Goal: Task Accomplishment & Management: Use online tool/utility

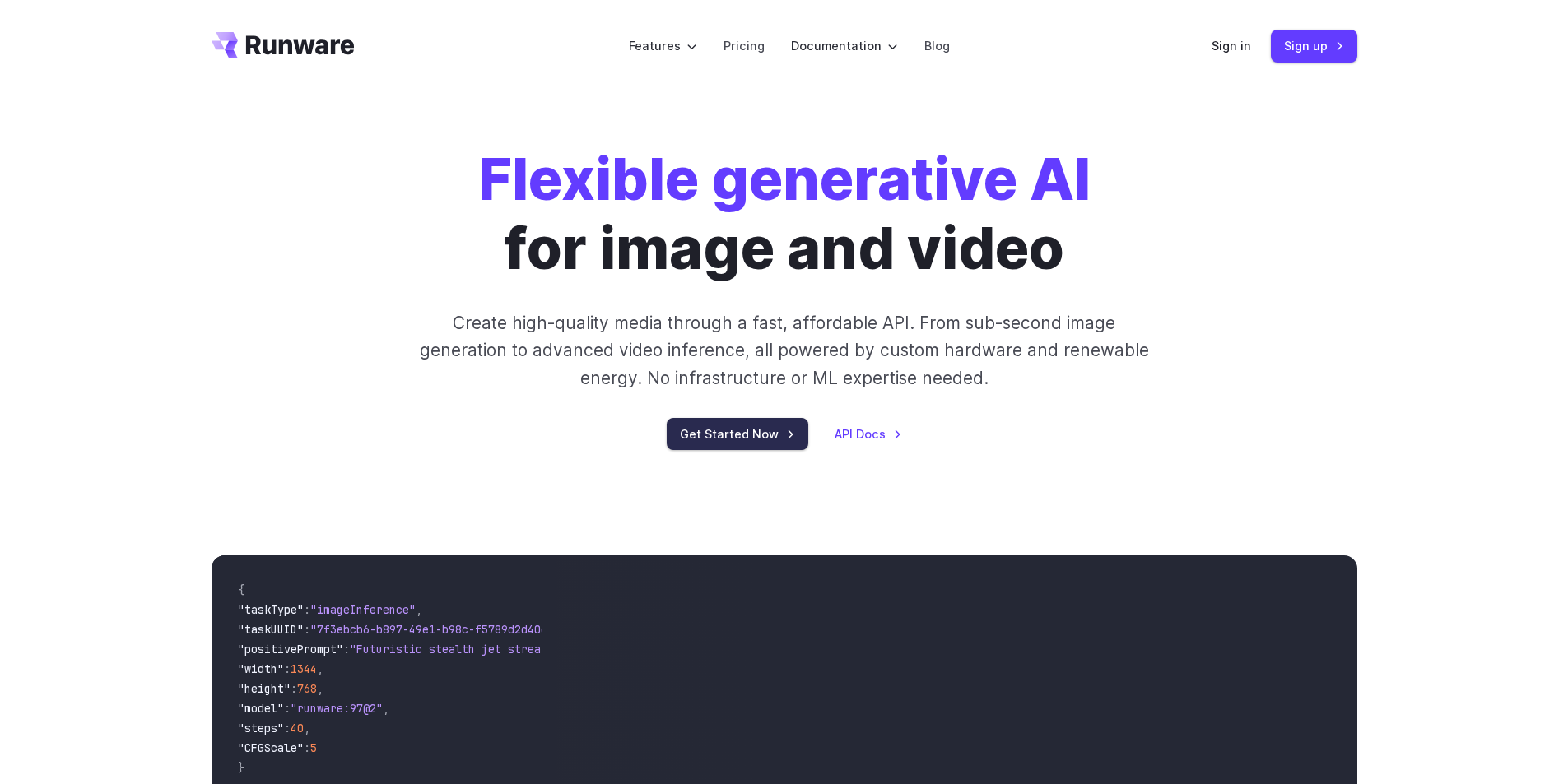
click at [775, 439] on link "Get Started Now" at bounding box center [737, 434] width 141 height 32
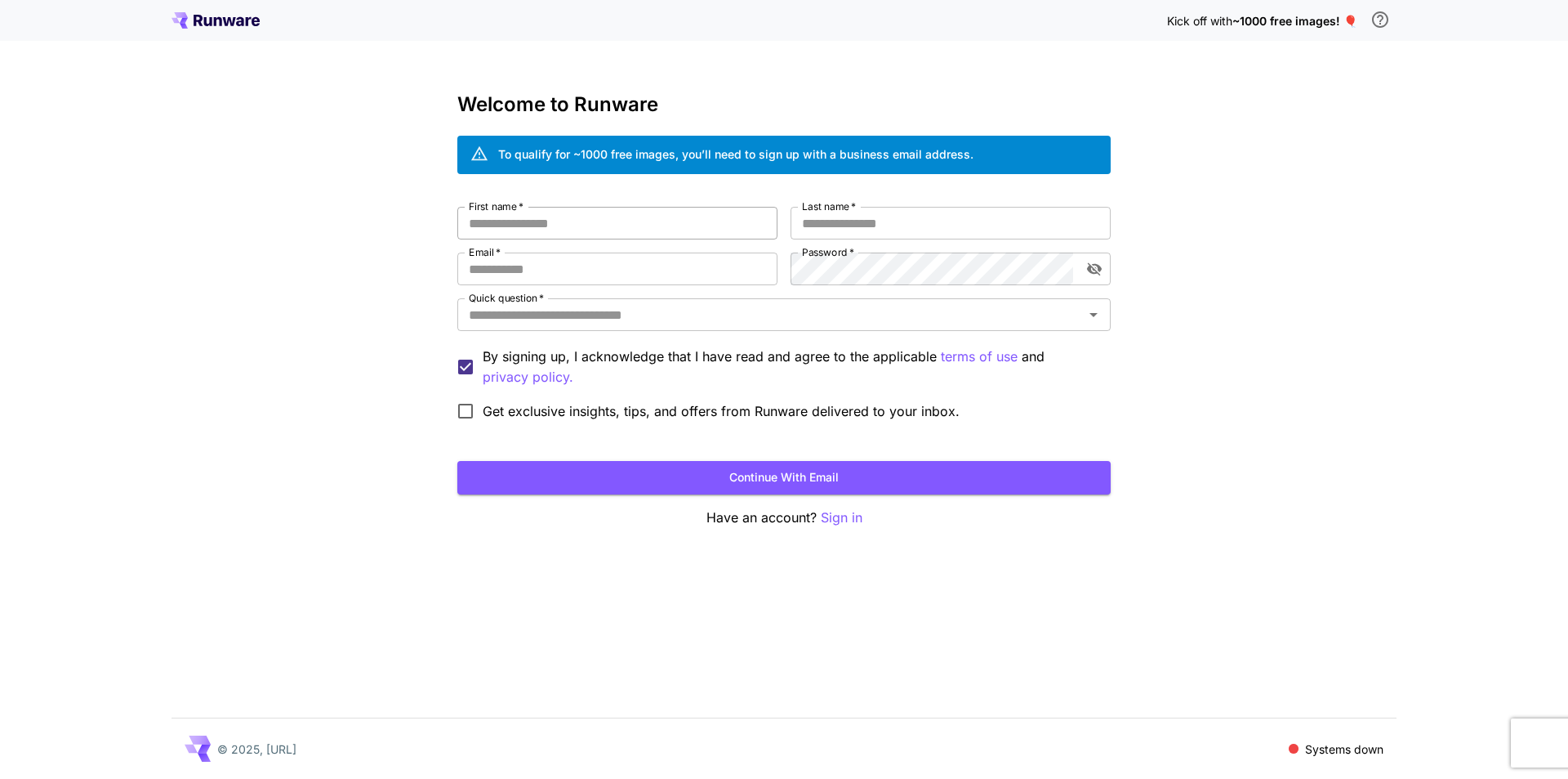
click at [627, 215] on input "First name   *" at bounding box center [617, 223] width 321 height 33
type input "******"
type input "**********"
click at [1157, 420] on div "**********" at bounding box center [784, 389] width 1568 height 779
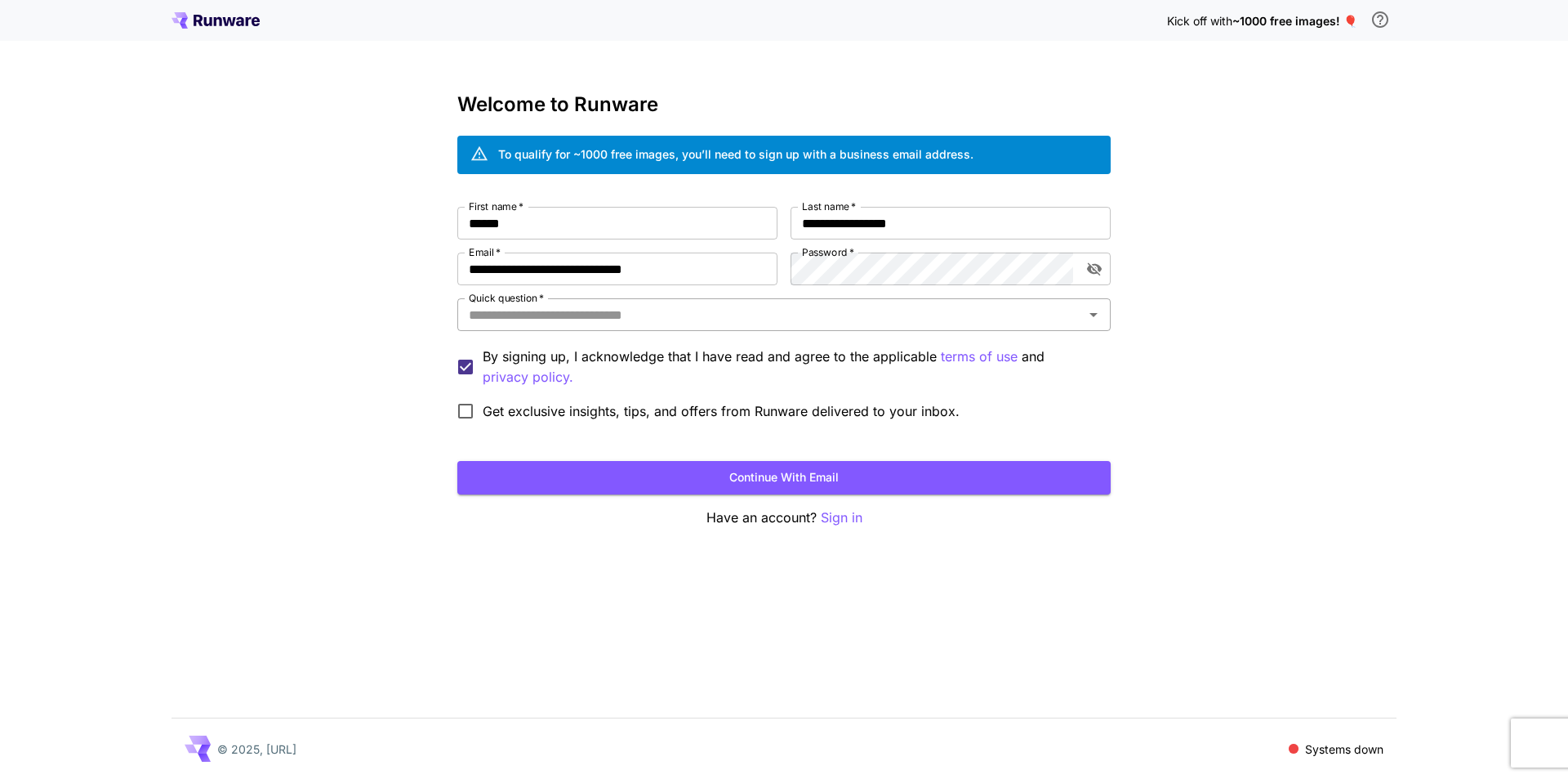
click at [851, 317] on input "Quick question   *" at bounding box center [770, 314] width 617 height 22
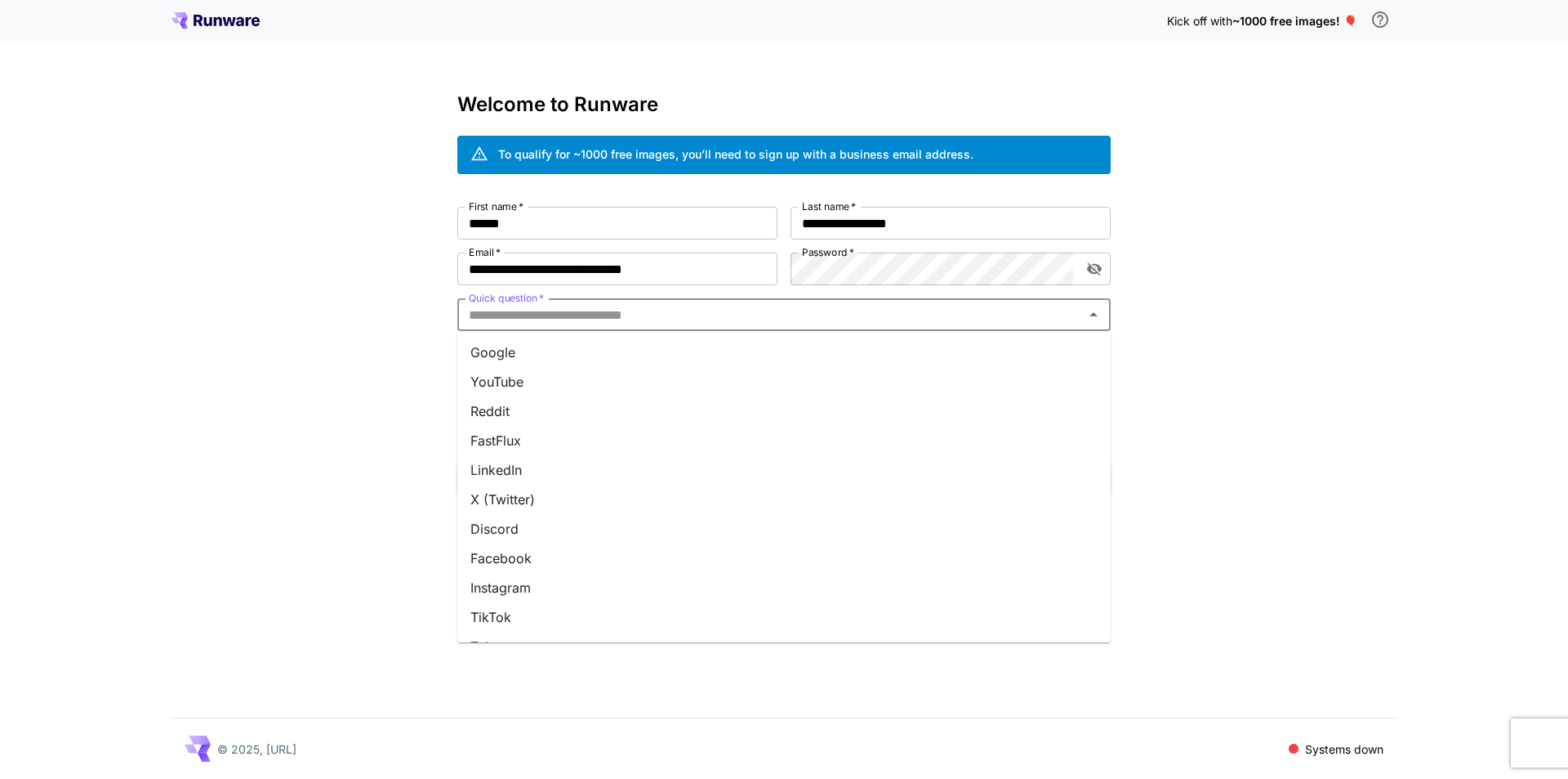
click at [794, 393] on li "YouTube" at bounding box center [784, 381] width 653 height 29
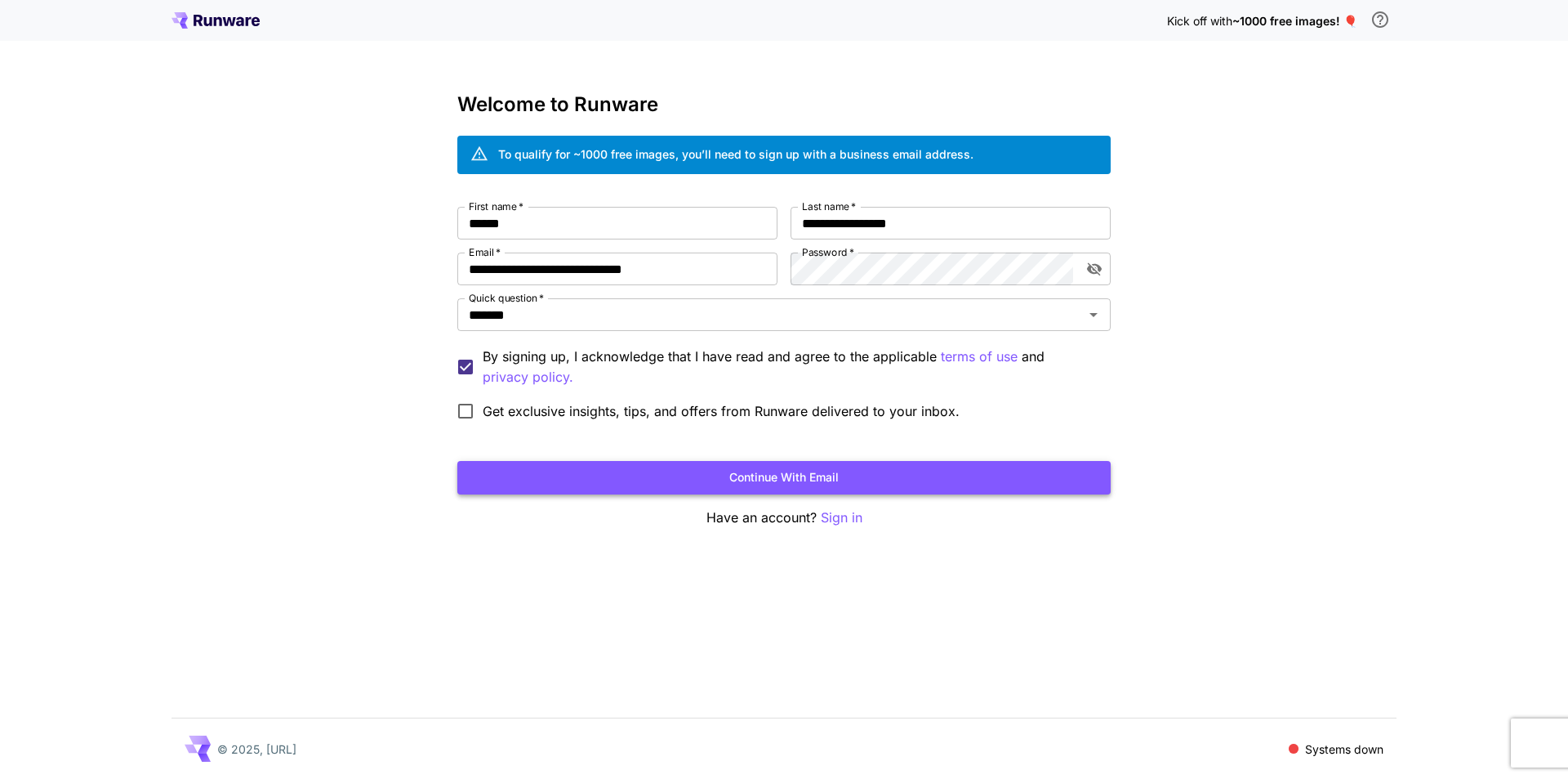
click at [524, 464] on button "Continue with email" at bounding box center [784, 478] width 653 height 33
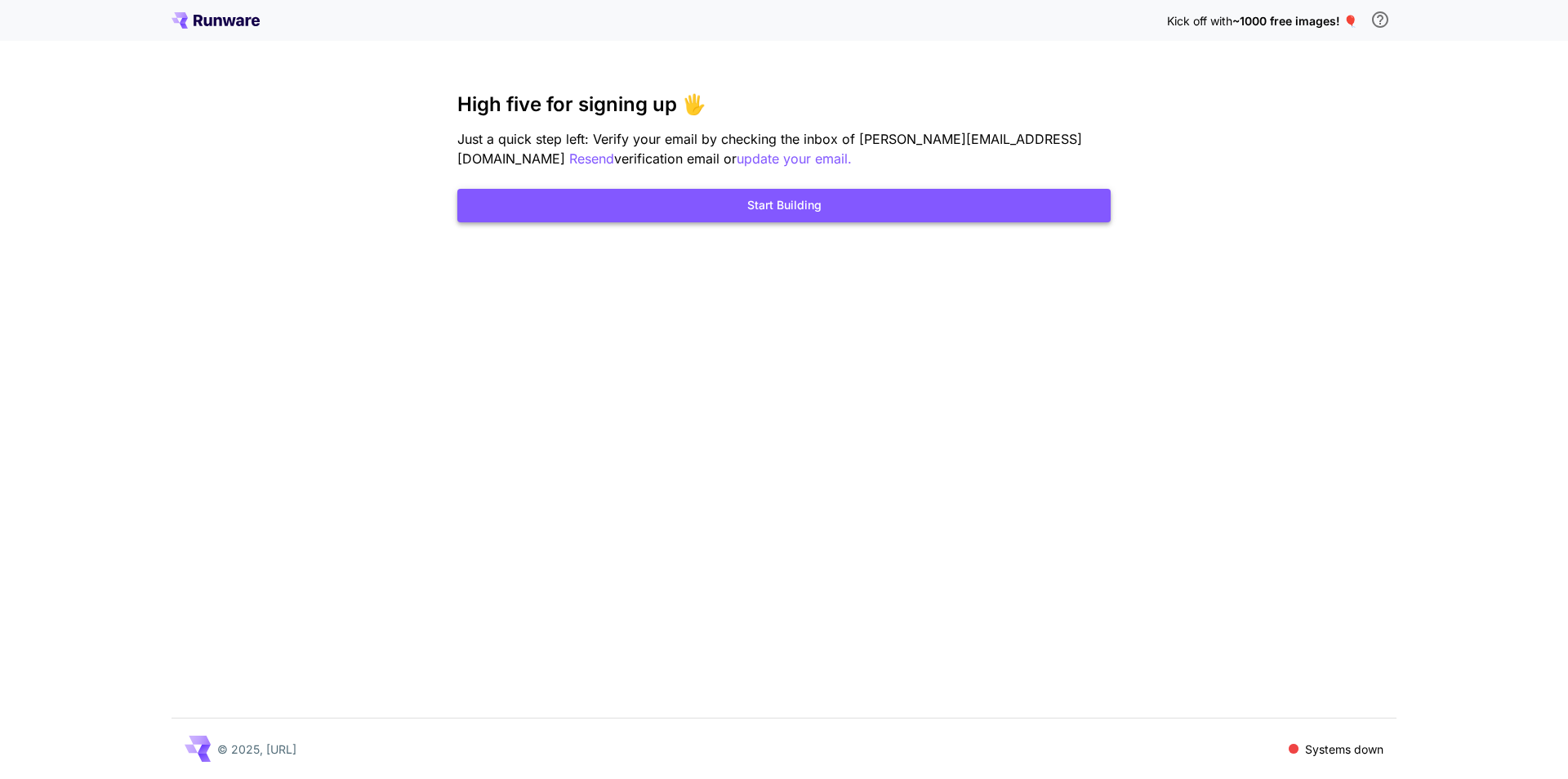
click at [658, 210] on button "Start Building" at bounding box center [784, 206] width 653 height 33
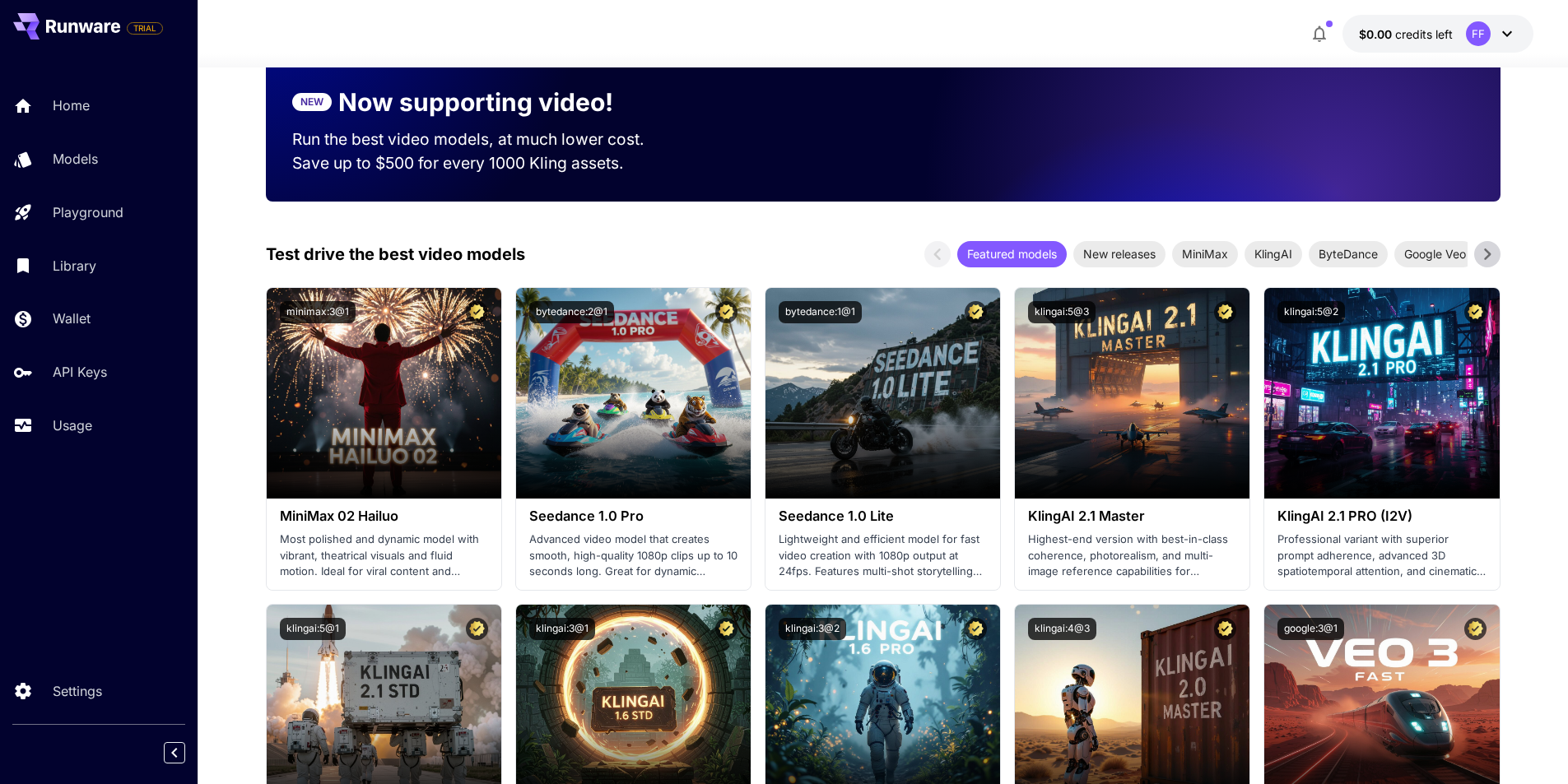
scroll to position [740, 0]
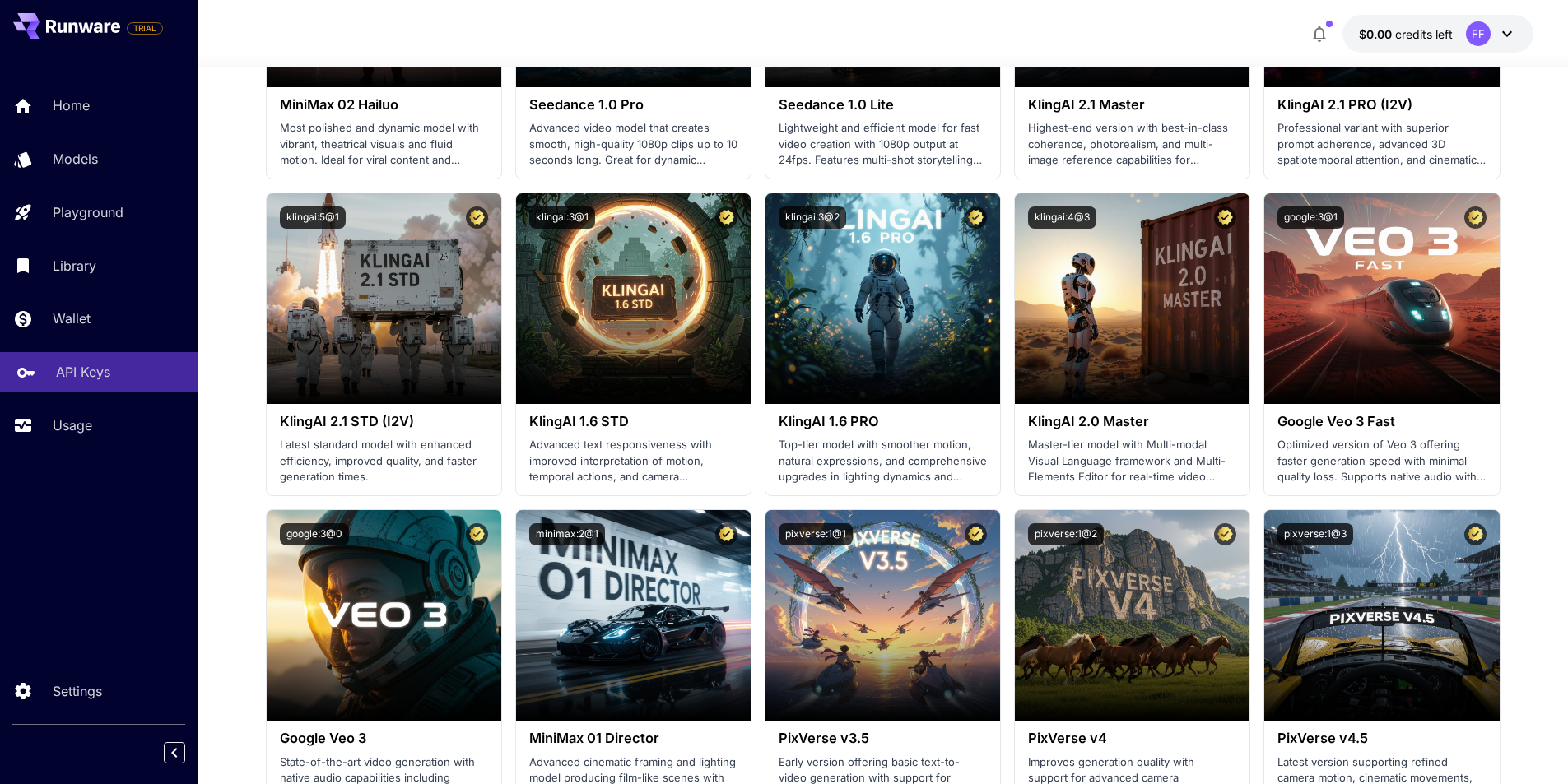
click at [95, 366] on p "API Keys" at bounding box center [82, 372] width 54 height 20
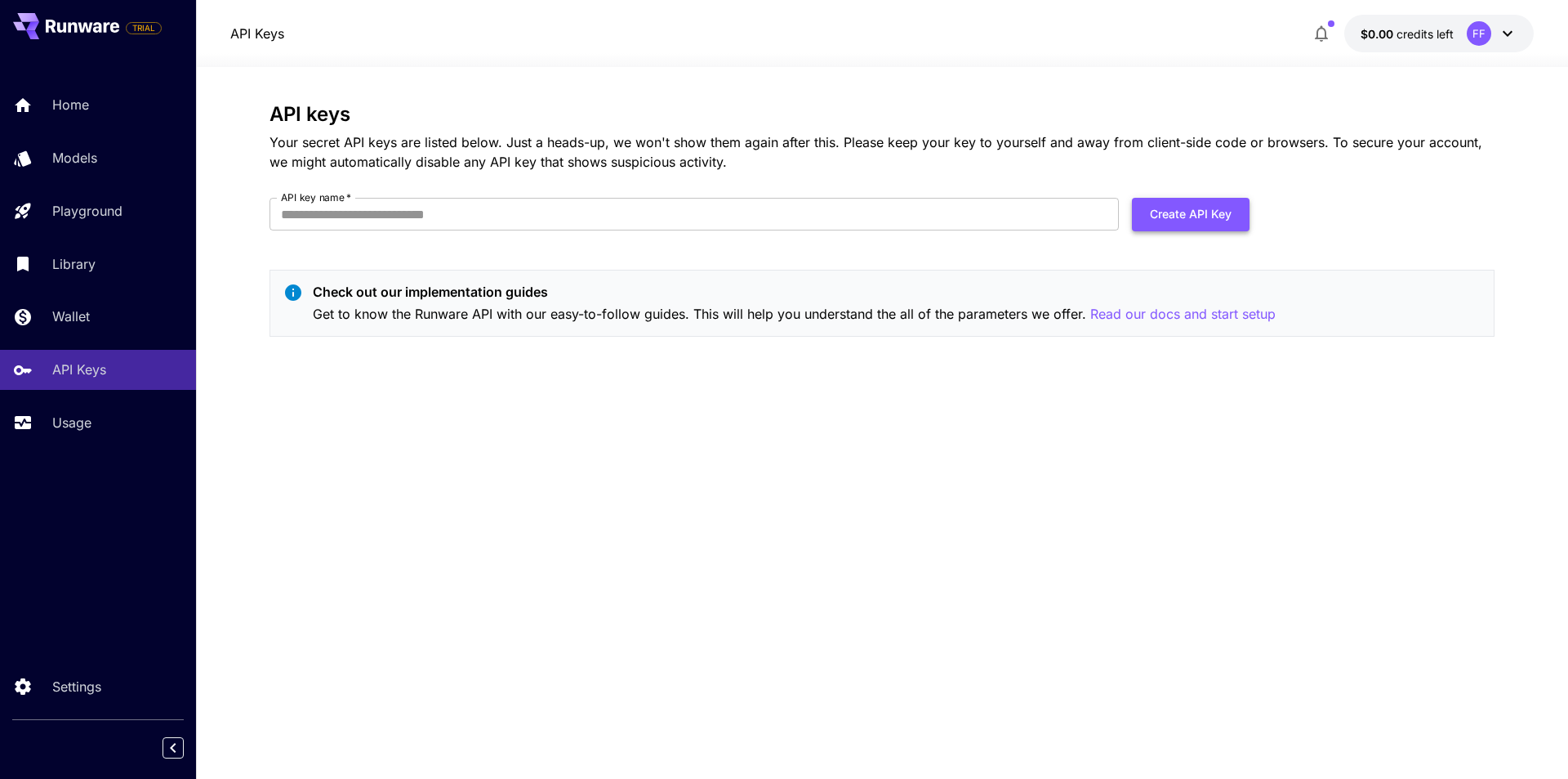
click at [1231, 205] on button "Create API Key" at bounding box center [1191, 214] width 118 height 33
click at [603, 190] on div "API keys Your secret API keys are listed below. Just a heads-up, we won't show …" at bounding box center [882, 226] width 1225 height 247
click at [588, 214] on input "API key name   *" at bounding box center [695, 214] width 850 height 33
click at [537, 492] on div "API keys Your secret API keys are listed below. Just a heads-up, we won't show …" at bounding box center [882, 423] width 1225 height 640
click at [1178, 318] on p "Read our docs and start setup" at bounding box center [1183, 314] width 185 height 20
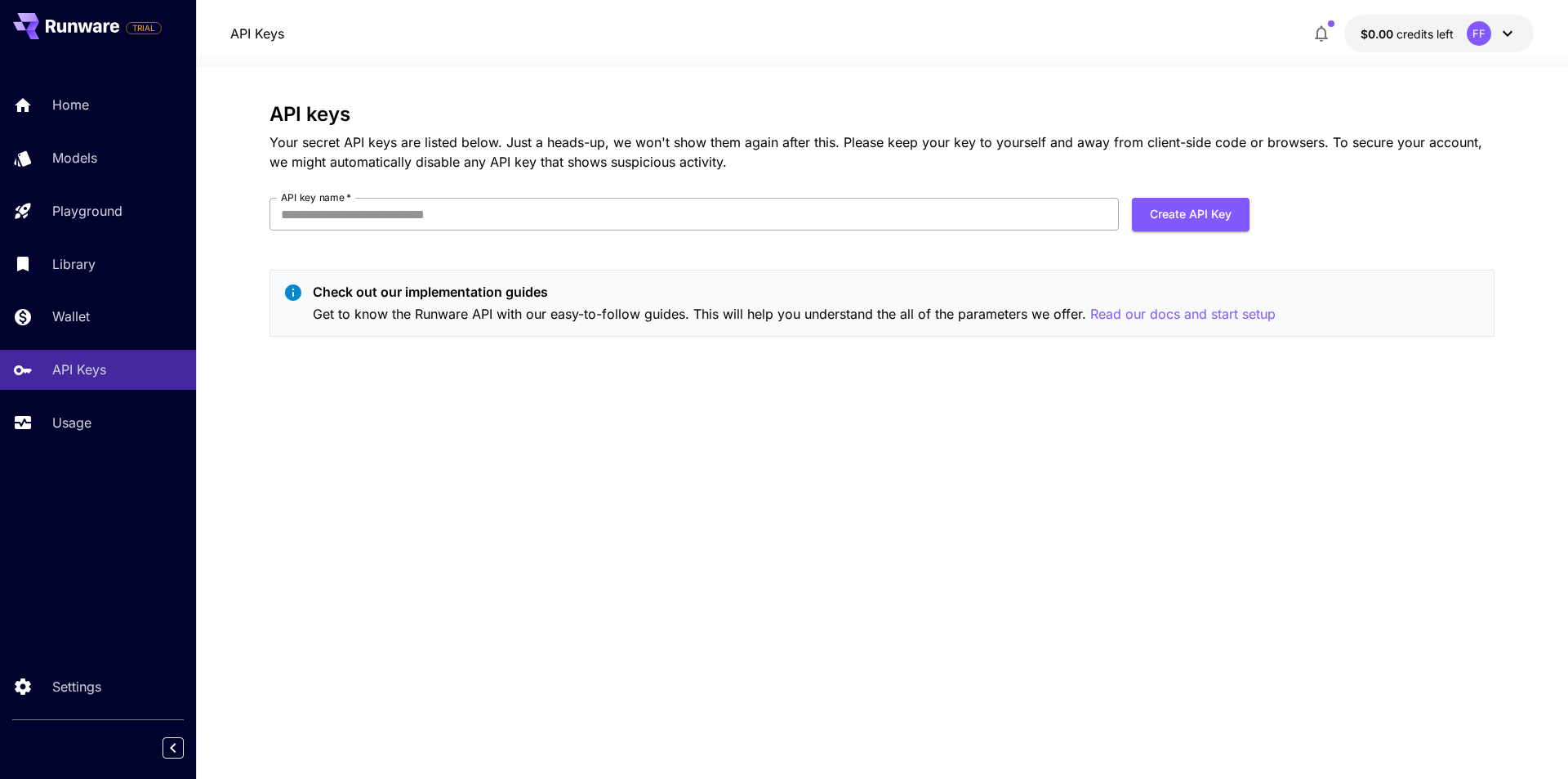
click at [625, 205] on input "API key name   *" at bounding box center [695, 214] width 850 height 33
click at [1210, 210] on button "Create API Key" at bounding box center [1191, 214] width 118 height 33
click at [815, 201] on input "API key name   *" at bounding box center [695, 214] width 850 height 33
type input "*"
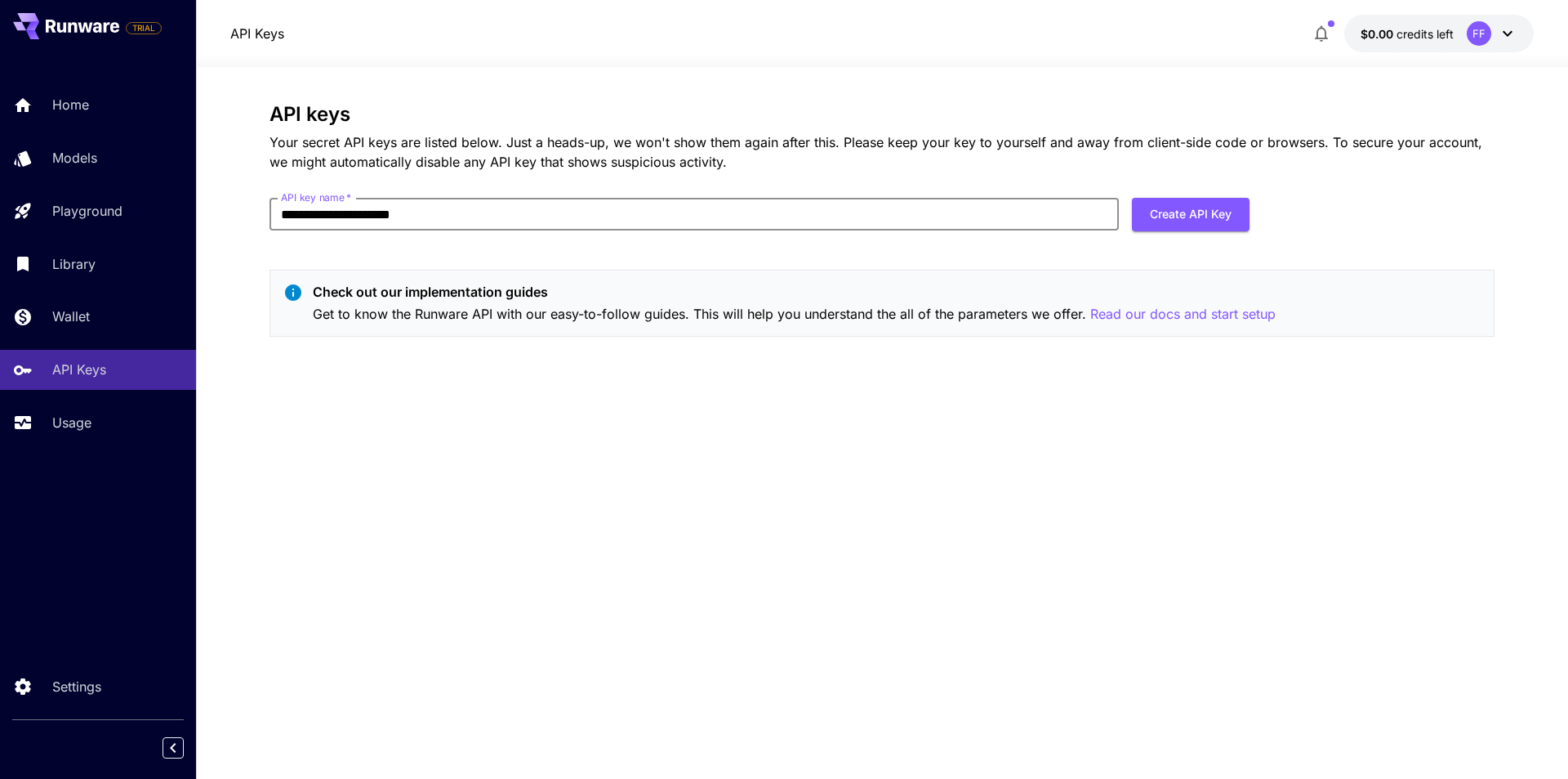
type input "**********"
click at [1199, 234] on form "**********" at bounding box center [760, 220] width 980 height 46
click at [1197, 224] on button "Create API Key" at bounding box center [1191, 214] width 118 height 33
click at [438, 364] on div "**********" at bounding box center [882, 423] width 1225 height 640
click at [1232, 213] on button "Create API Key" at bounding box center [1191, 214] width 118 height 33
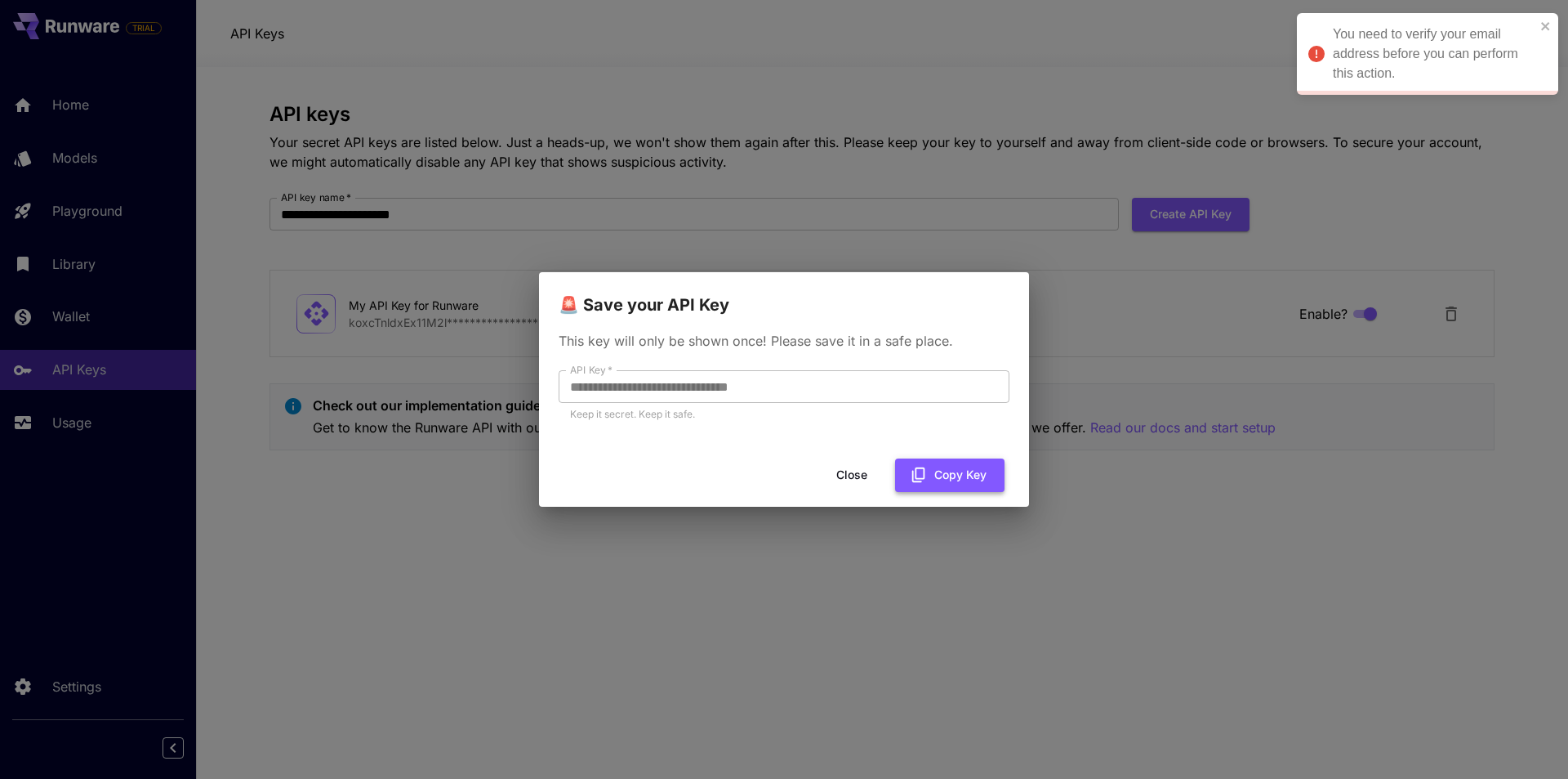
click at [929, 478] on button "Copy Key" at bounding box center [950, 475] width 109 height 33
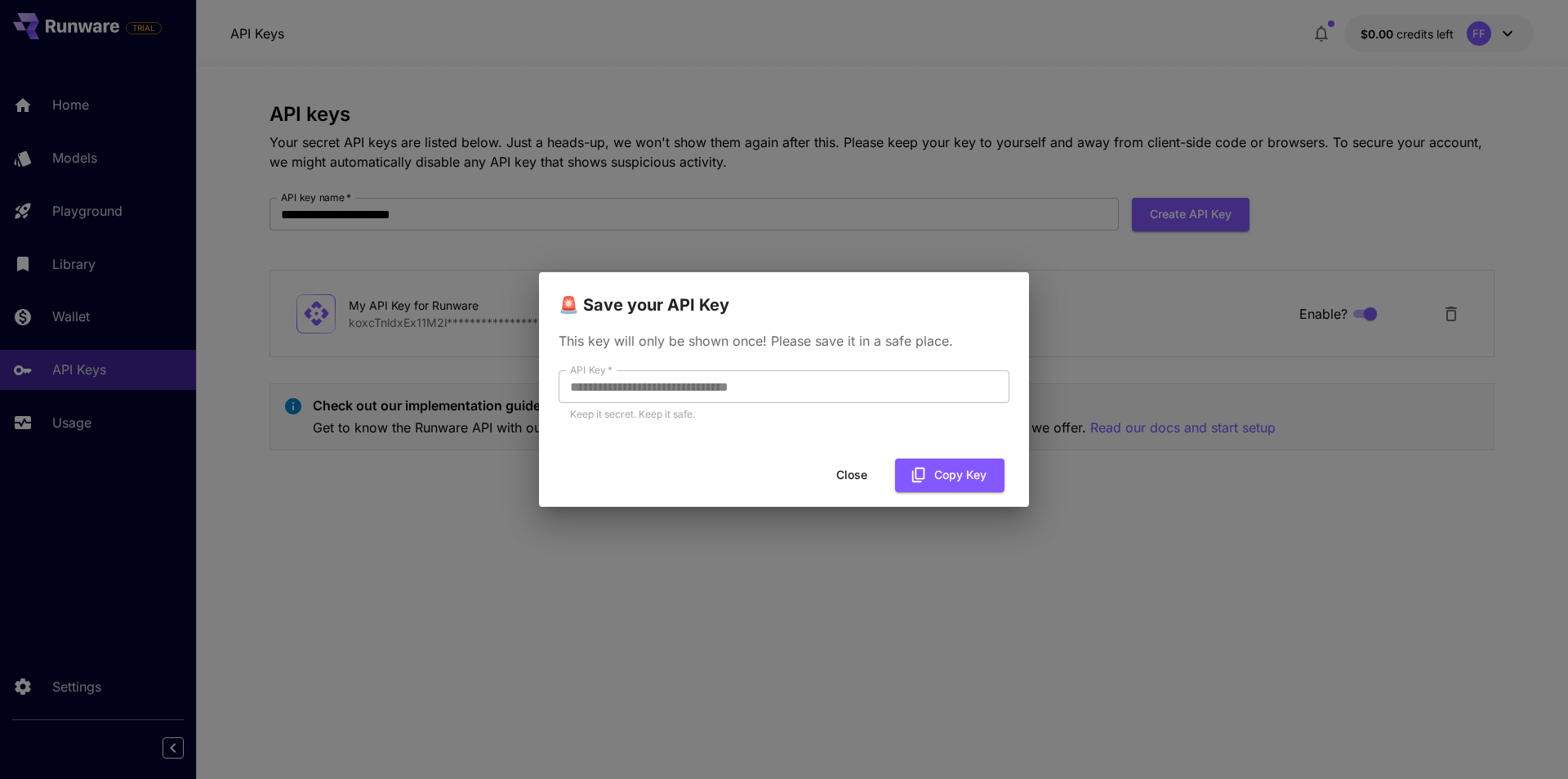
click at [870, 482] on button "Close" at bounding box center [851, 475] width 73 height 33
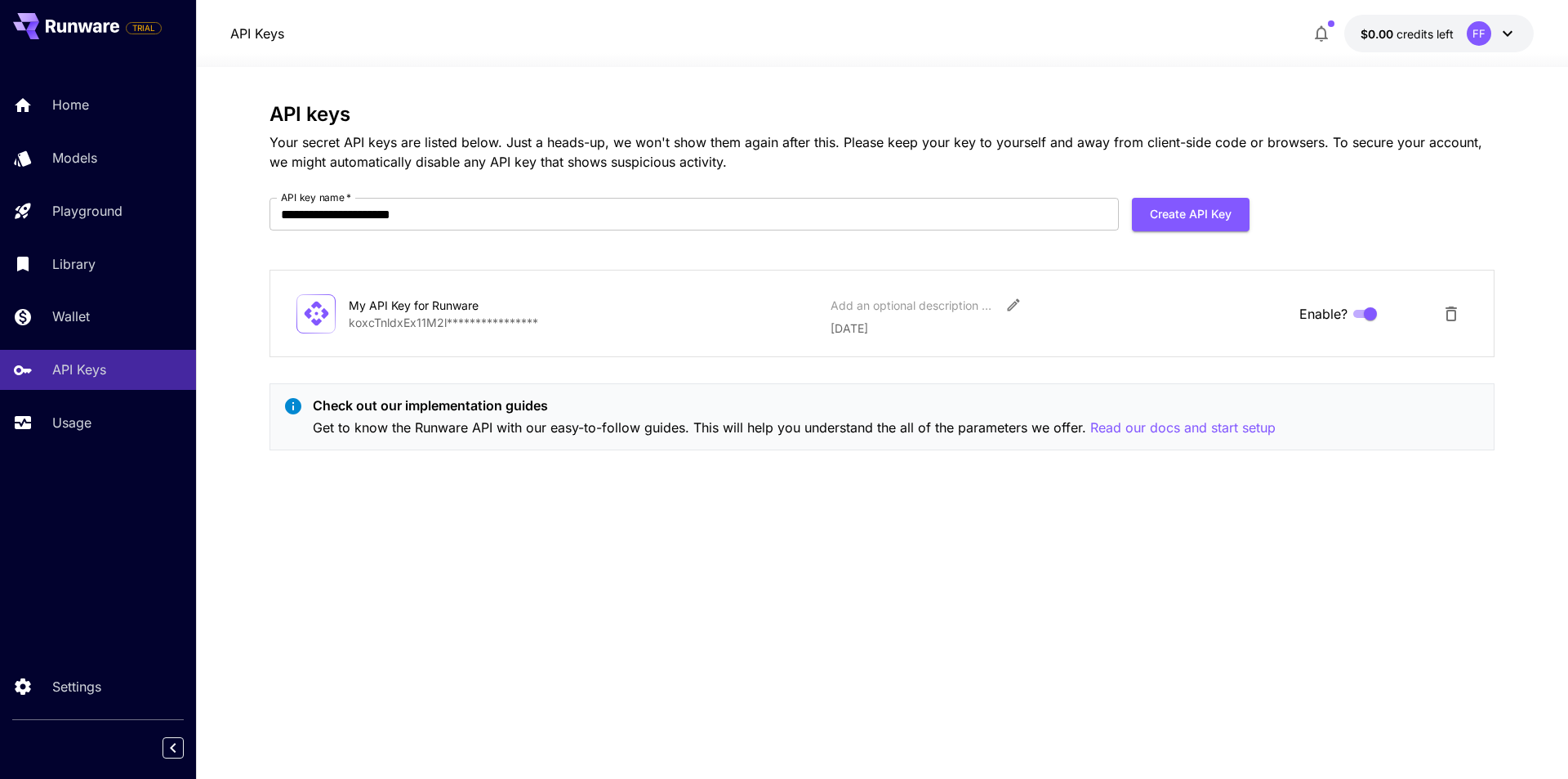
drag, startPoint x: 761, startPoint y: 634, endPoint x: 235, endPoint y: 449, distance: 557.6
click at [759, 634] on div "**********" at bounding box center [882, 423] width 1225 height 640
click at [105, 336] on div "Home Models Playground Library Wallet API Keys Usage" at bounding box center [97, 263] width 196 height 357
click at [95, 331] on link "Wallet" at bounding box center [97, 316] width 196 height 40
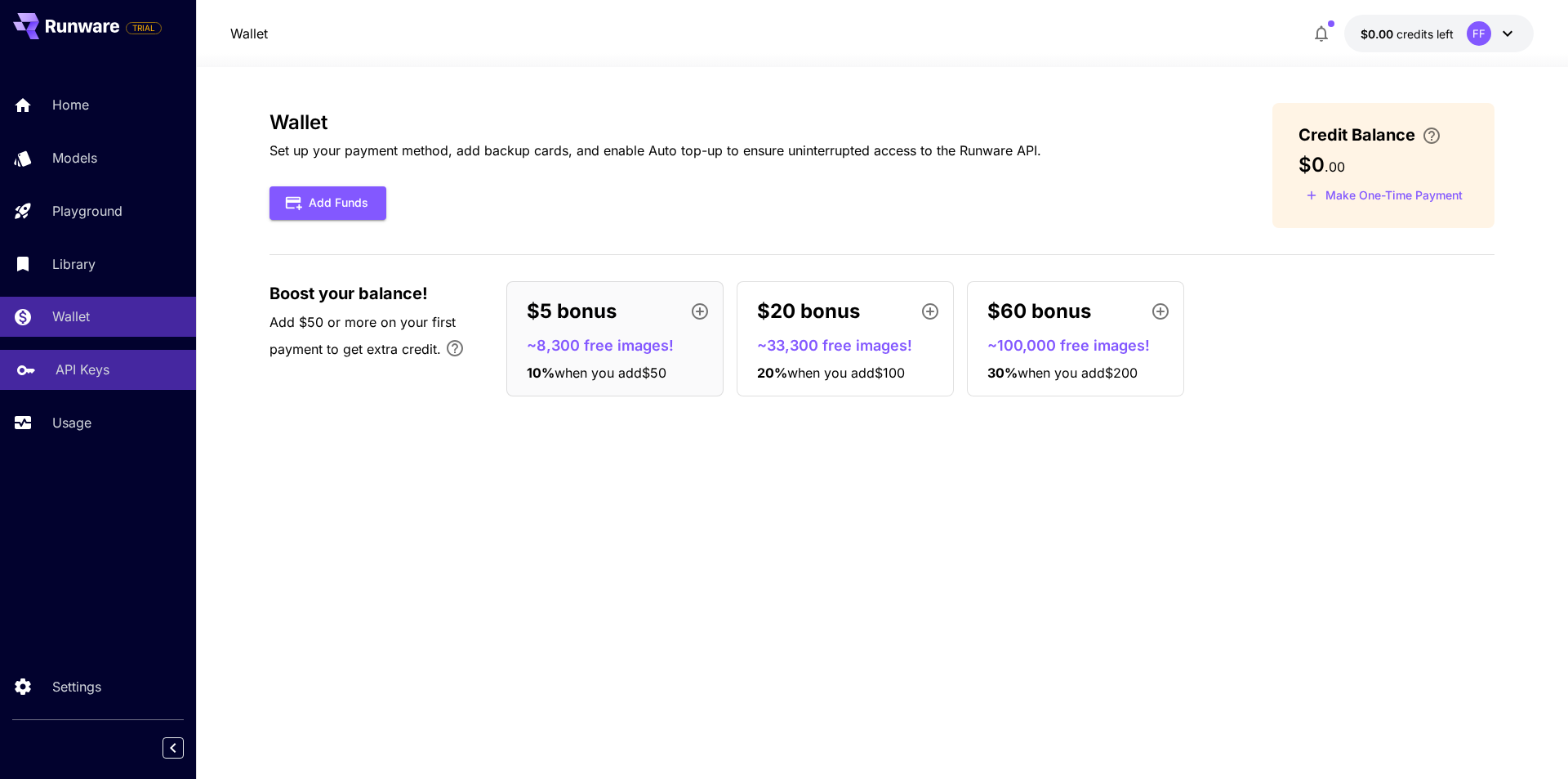
click at [84, 363] on p "API Keys" at bounding box center [82, 370] width 54 height 19
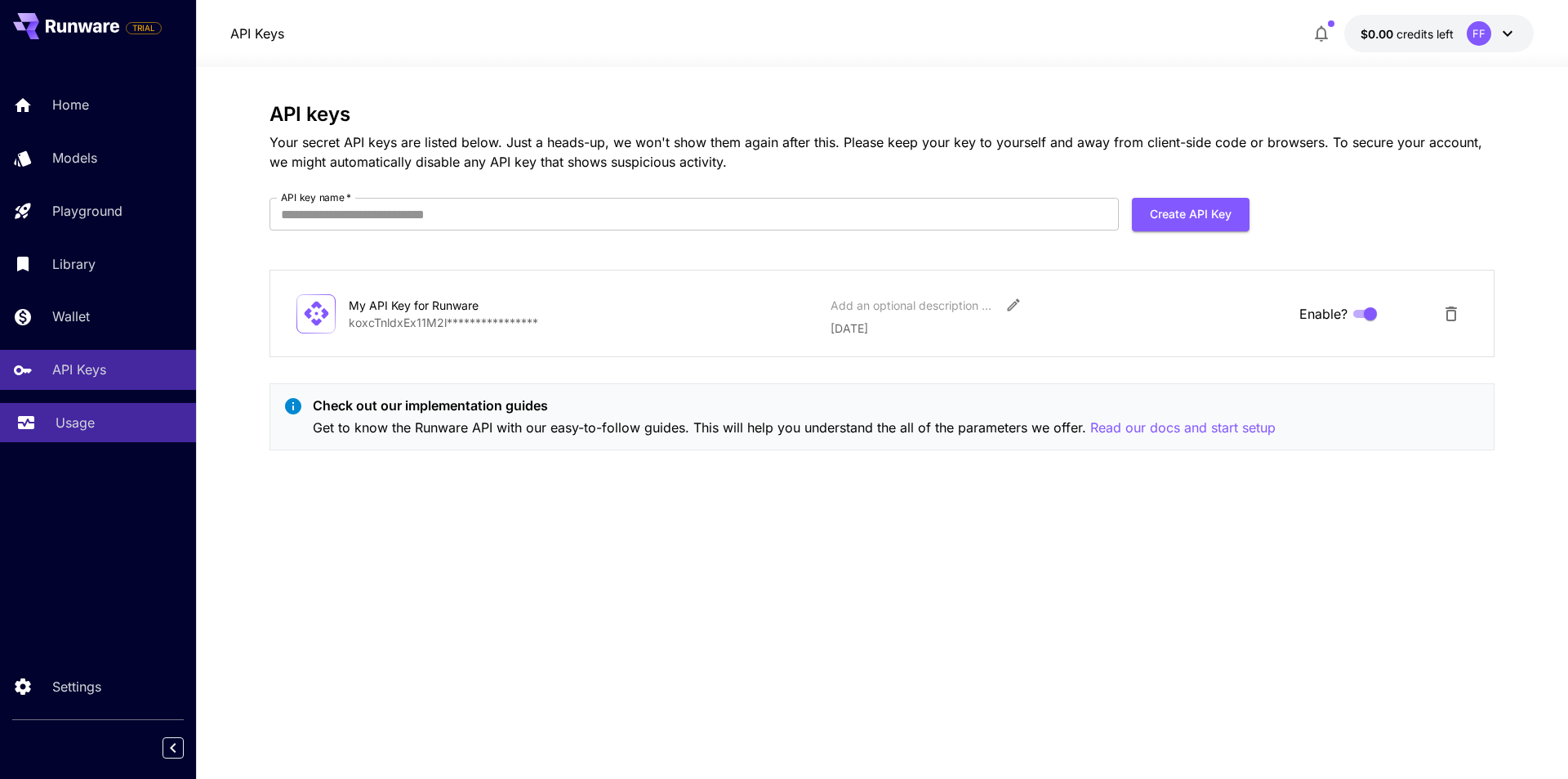
click at [113, 434] on link "Usage" at bounding box center [97, 422] width 196 height 40
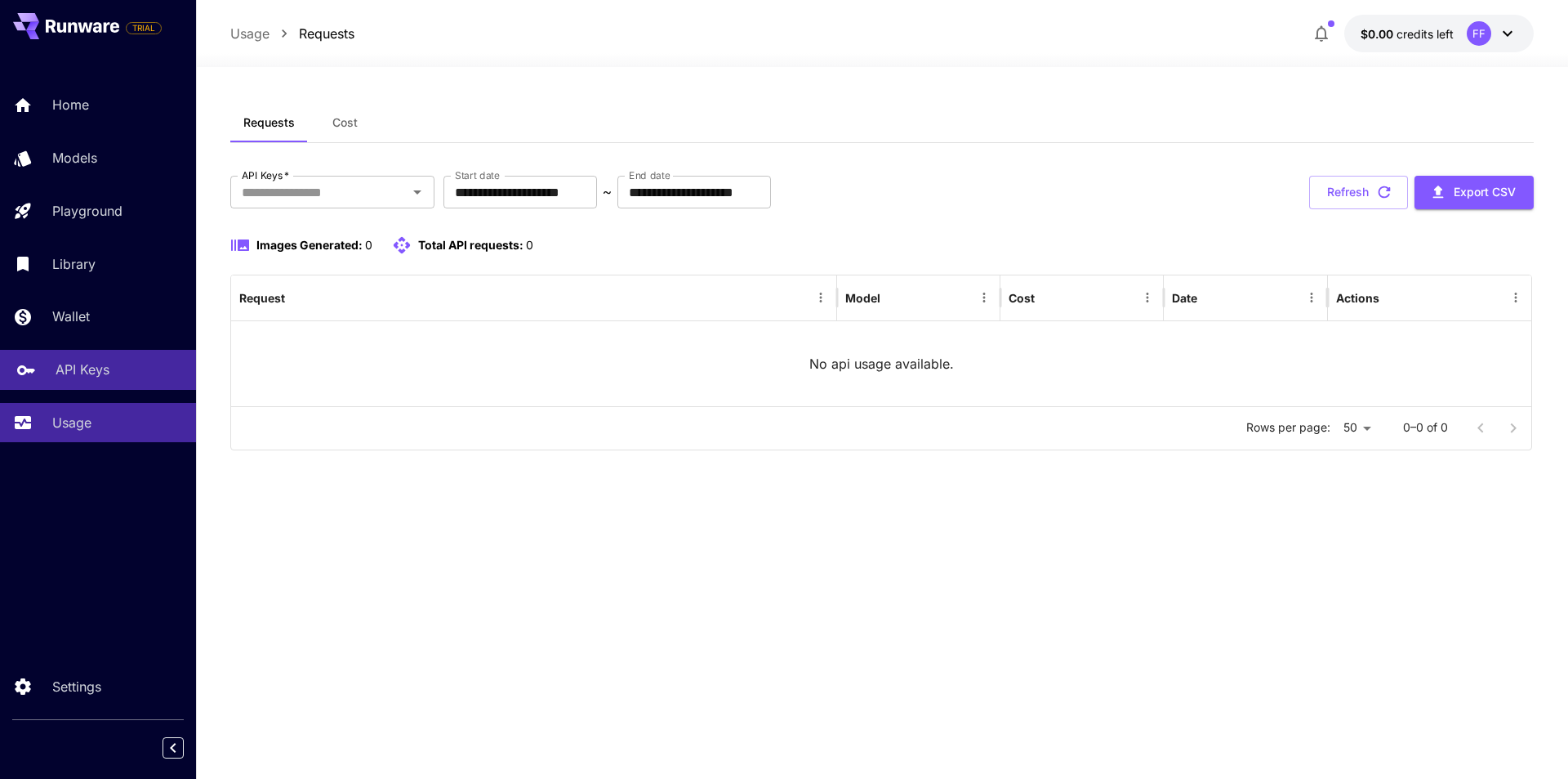
click at [153, 386] on link "API Keys" at bounding box center [97, 370] width 196 height 40
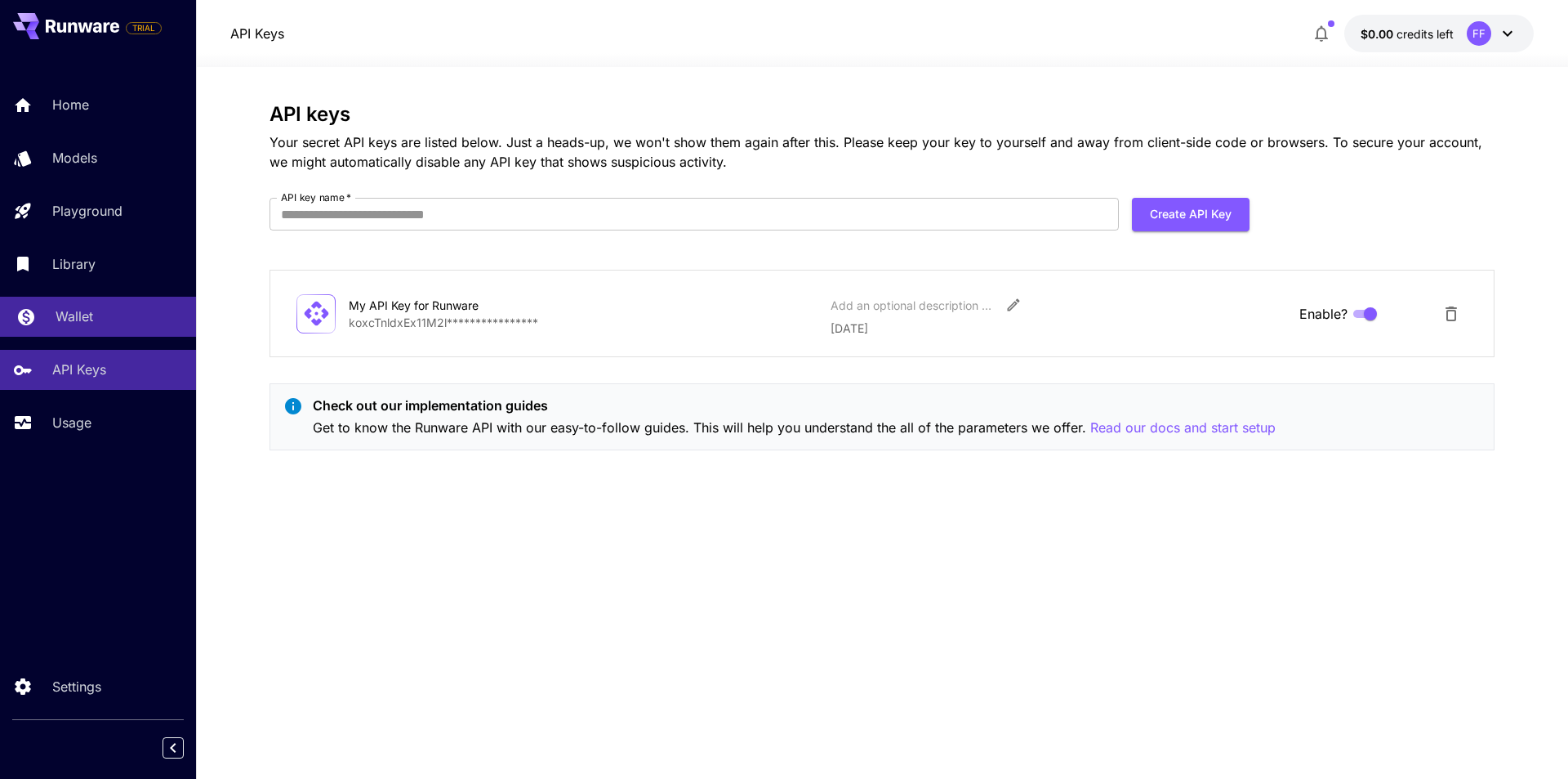
click at [125, 315] on div "Wallet" at bounding box center [119, 316] width 128 height 19
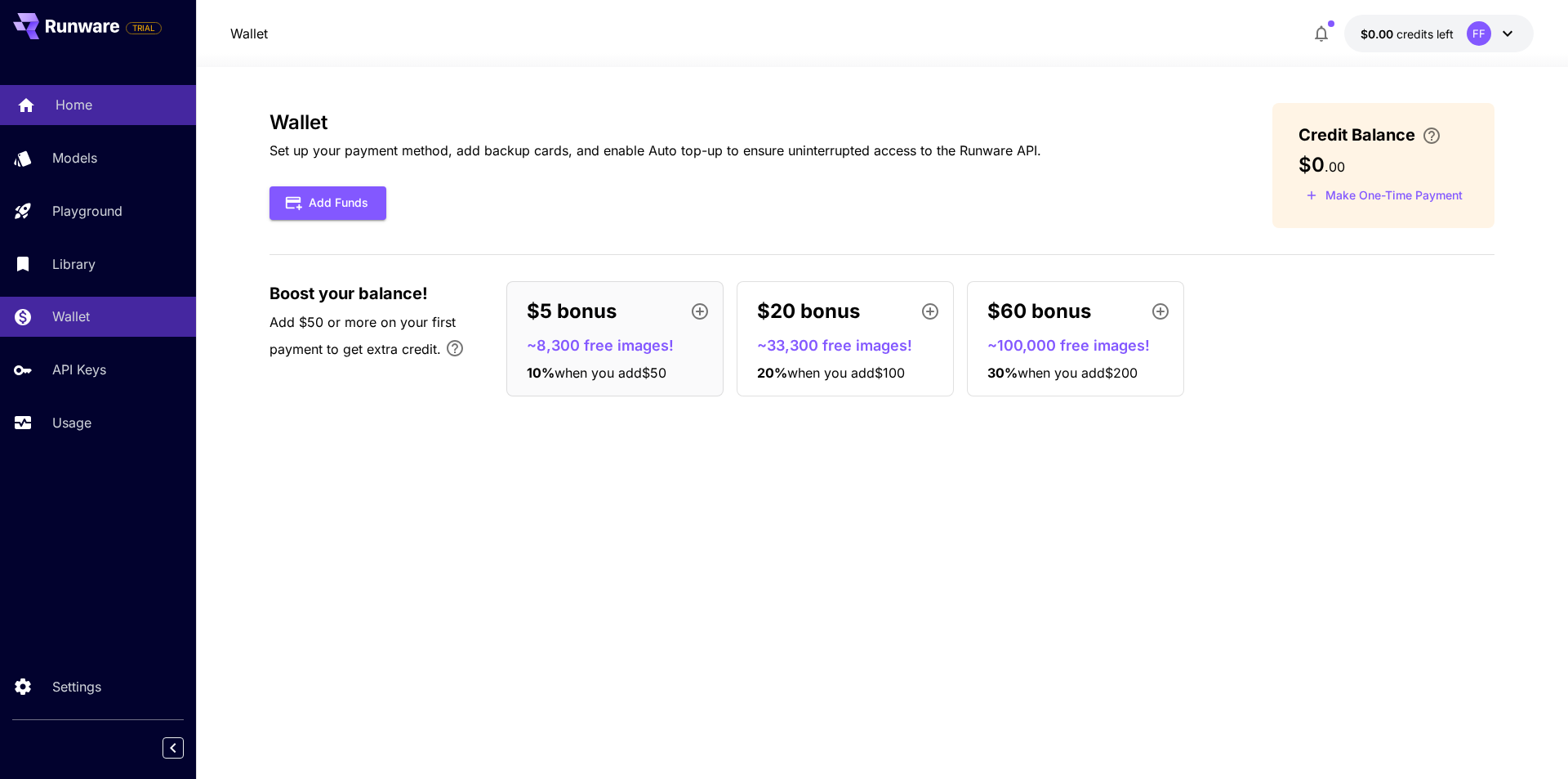
click at [89, 101] on p "Home" at bounding box center [74, 104] width 37 height 19
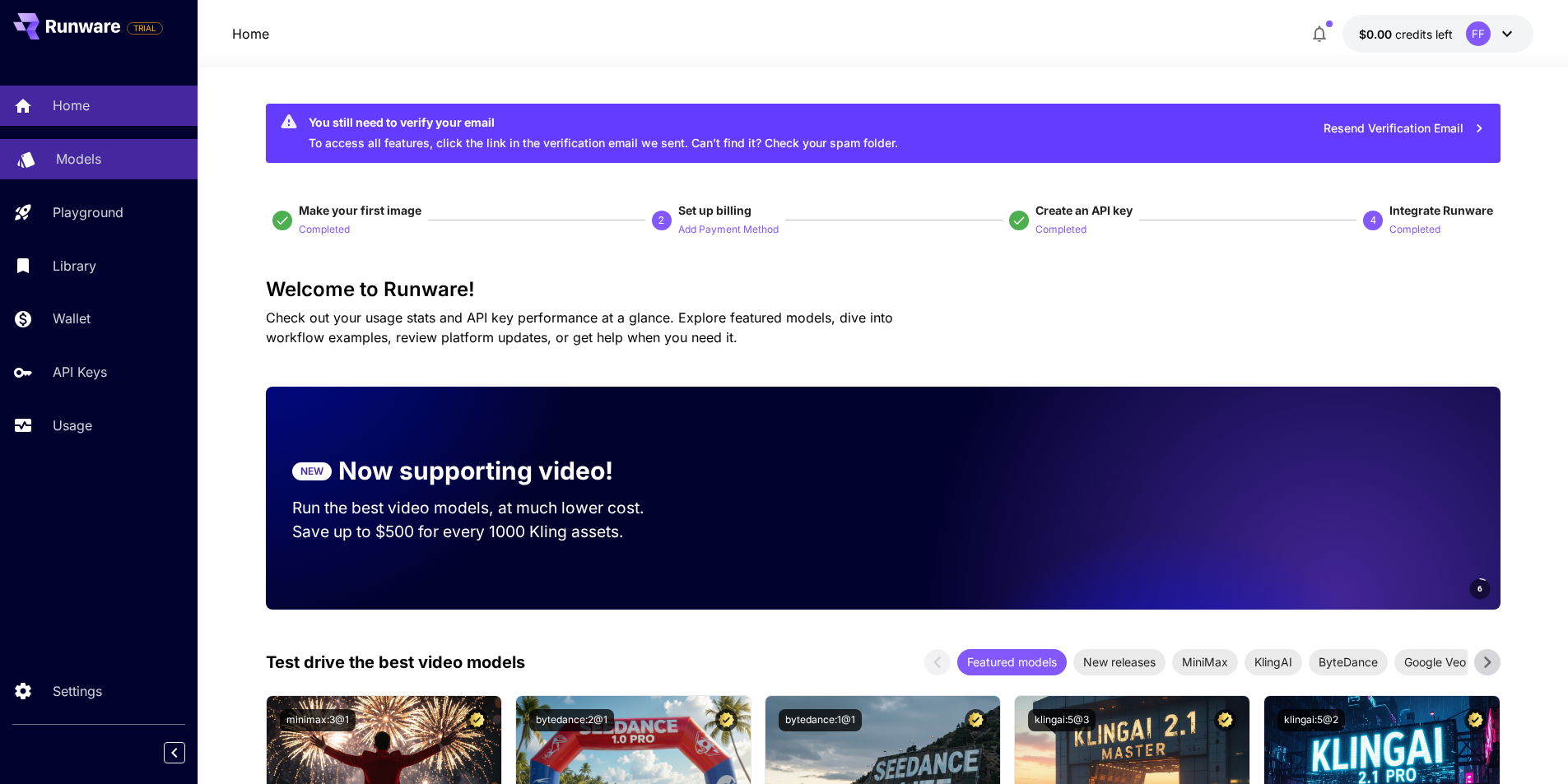
click at [91, 176] on link "Models" at bounding box center [98, 159] width 197 height 40
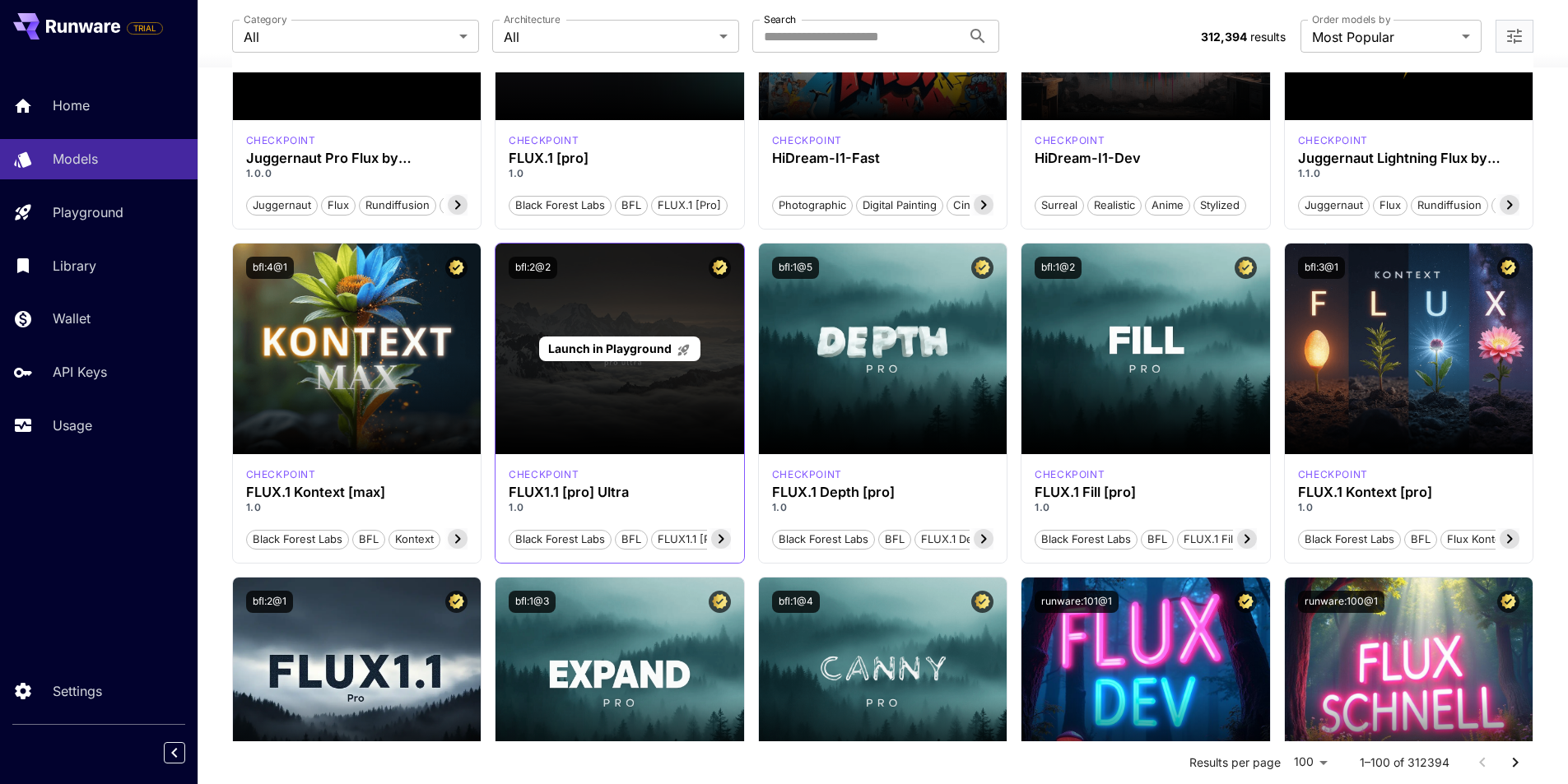
scroll to position [494, 0]
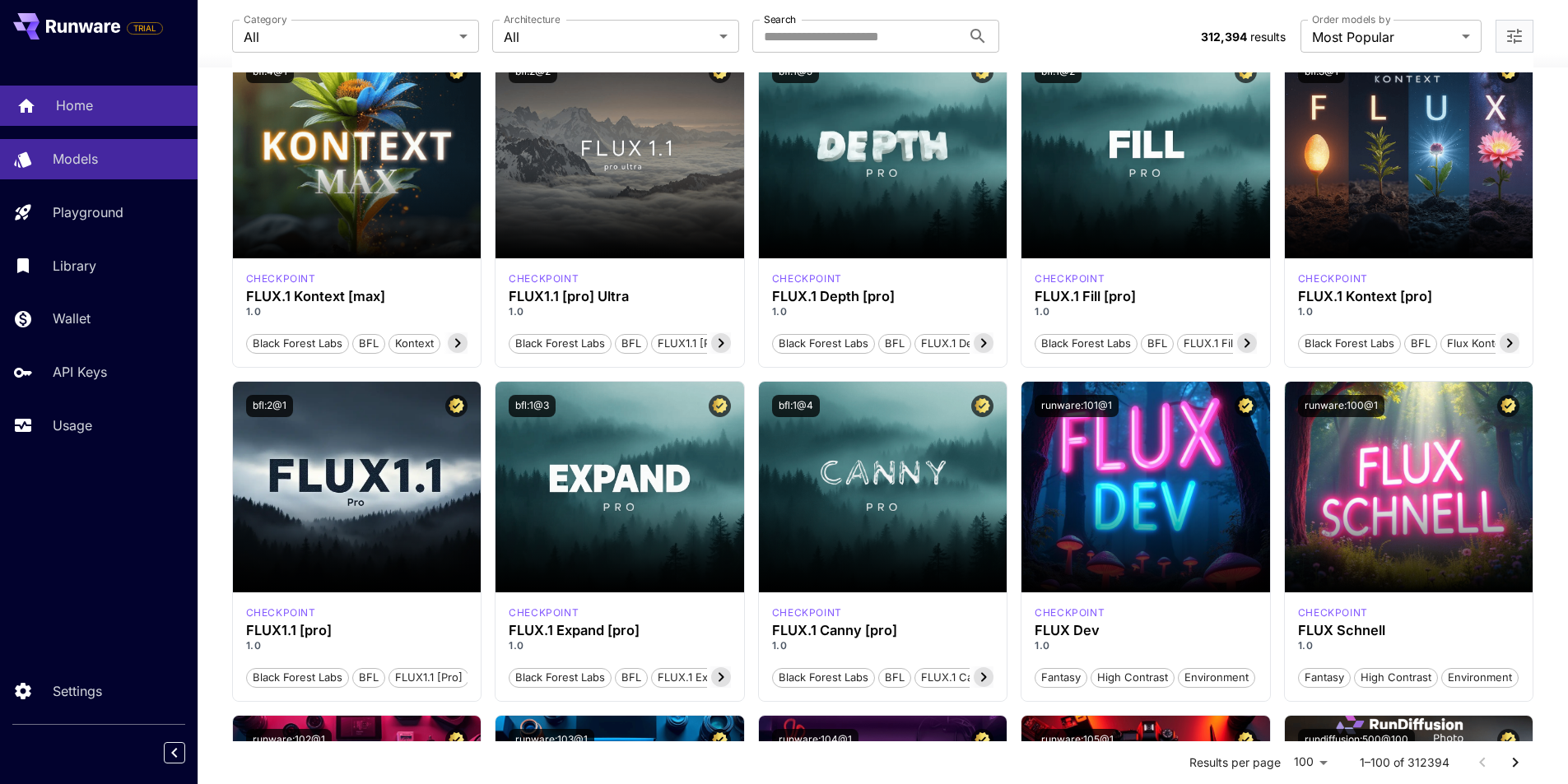
click at [81, 101] on p "Home" at bounding box center [75, 105] width 37 height 20
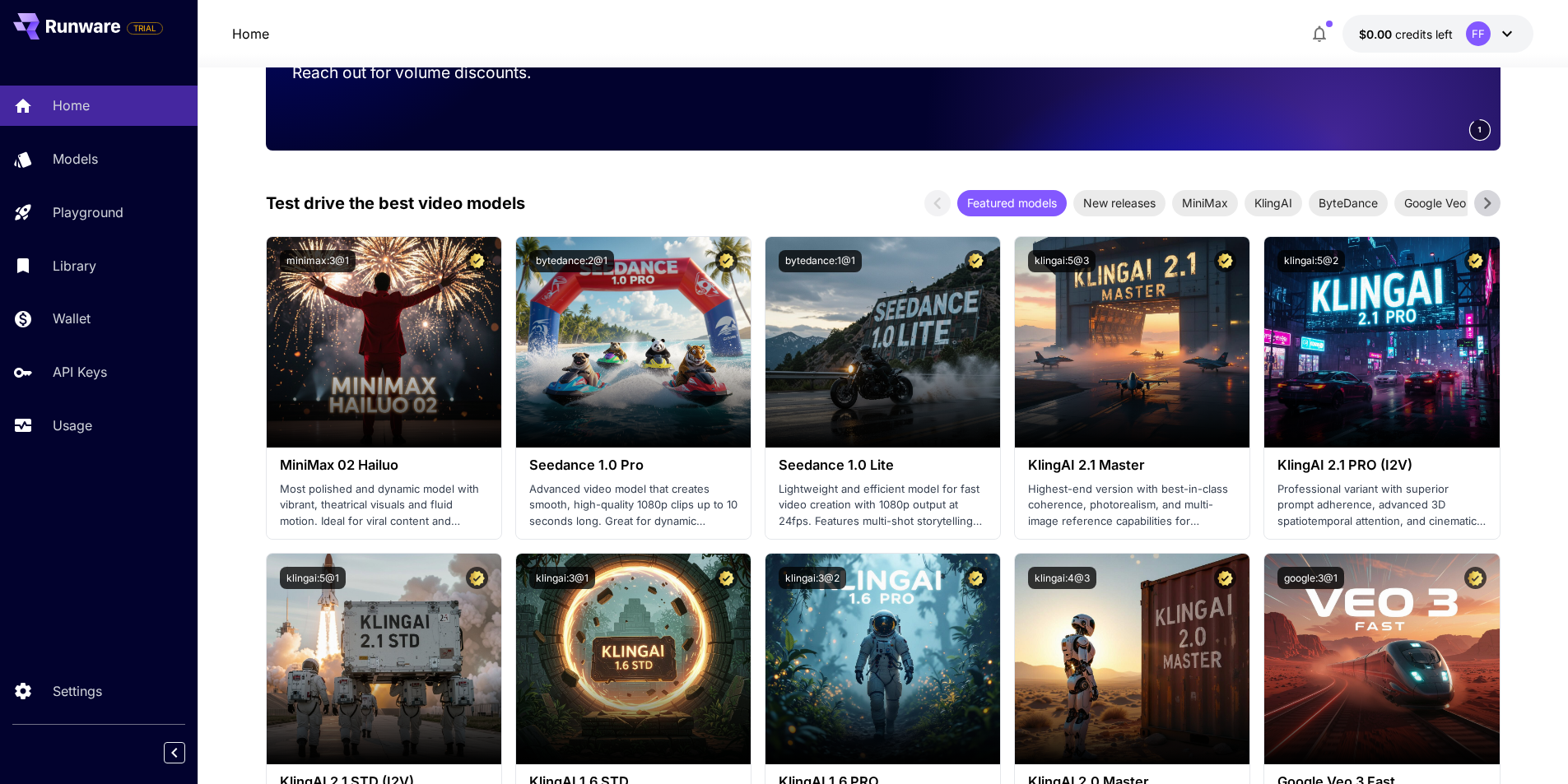
scroll to position [329, 0]
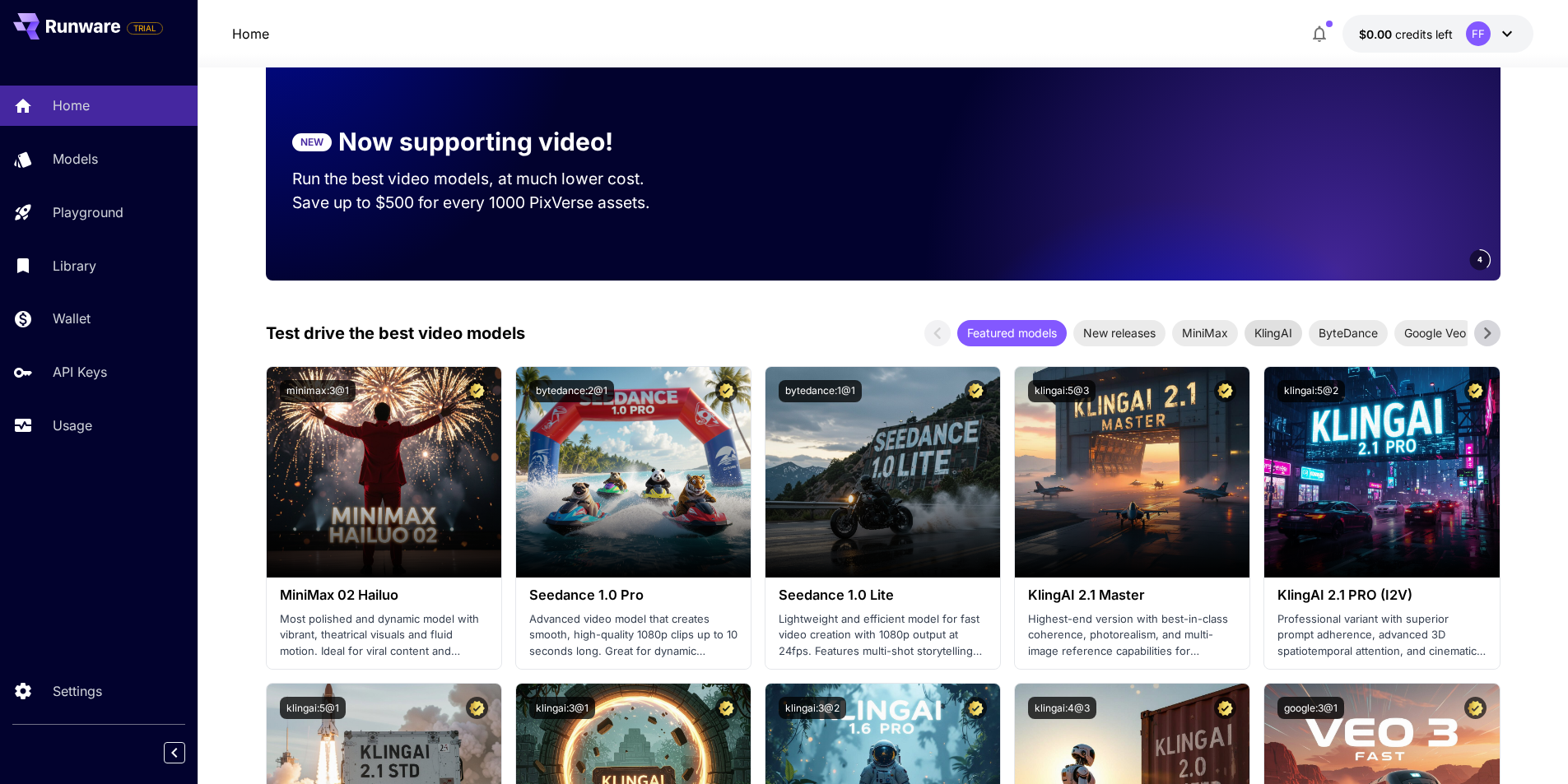
click at [1285, 330] on span "KlingAI" at bounding box center [1272, 333] width 58 height 18
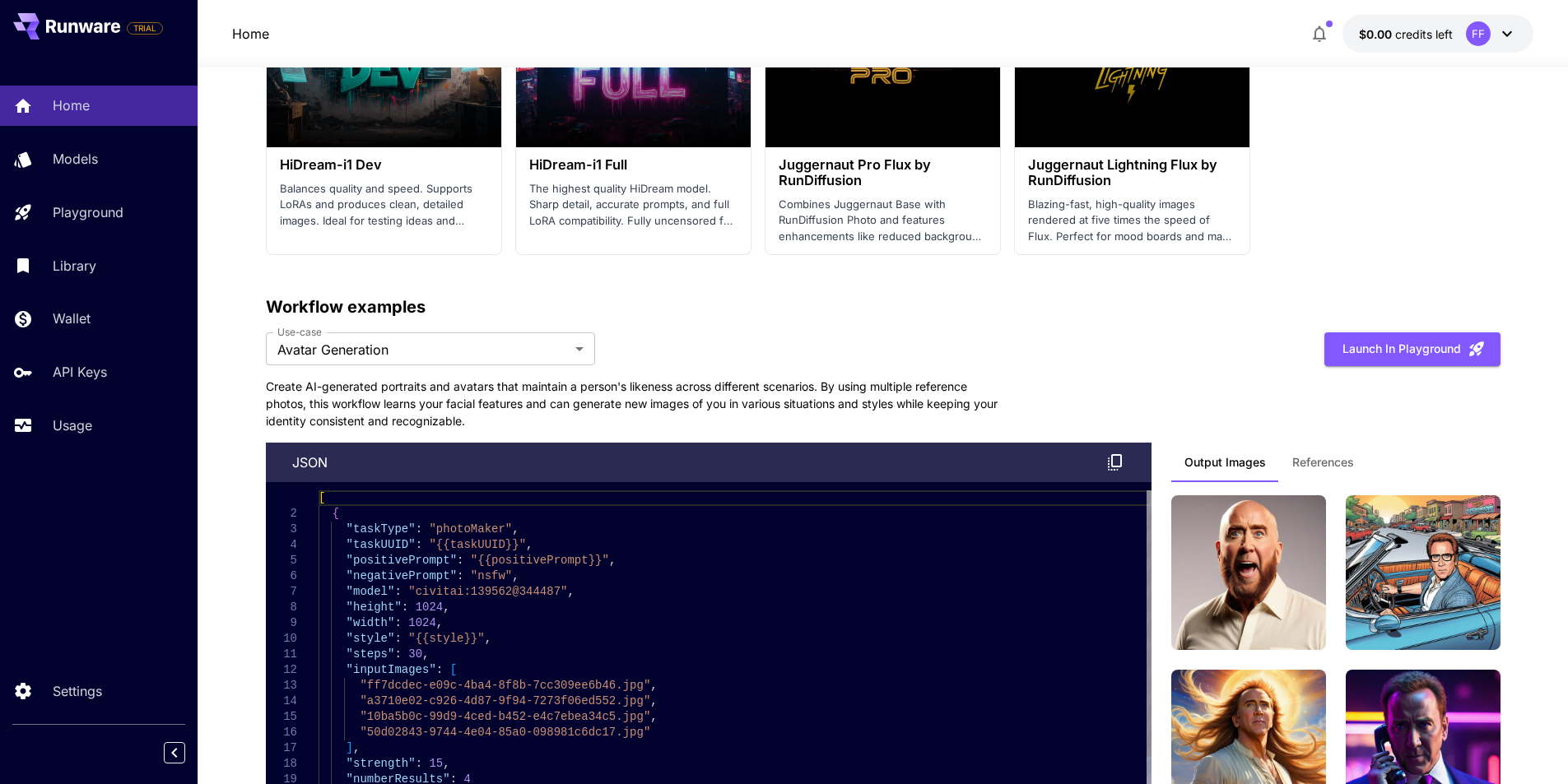
scroll to position [2960, 0]
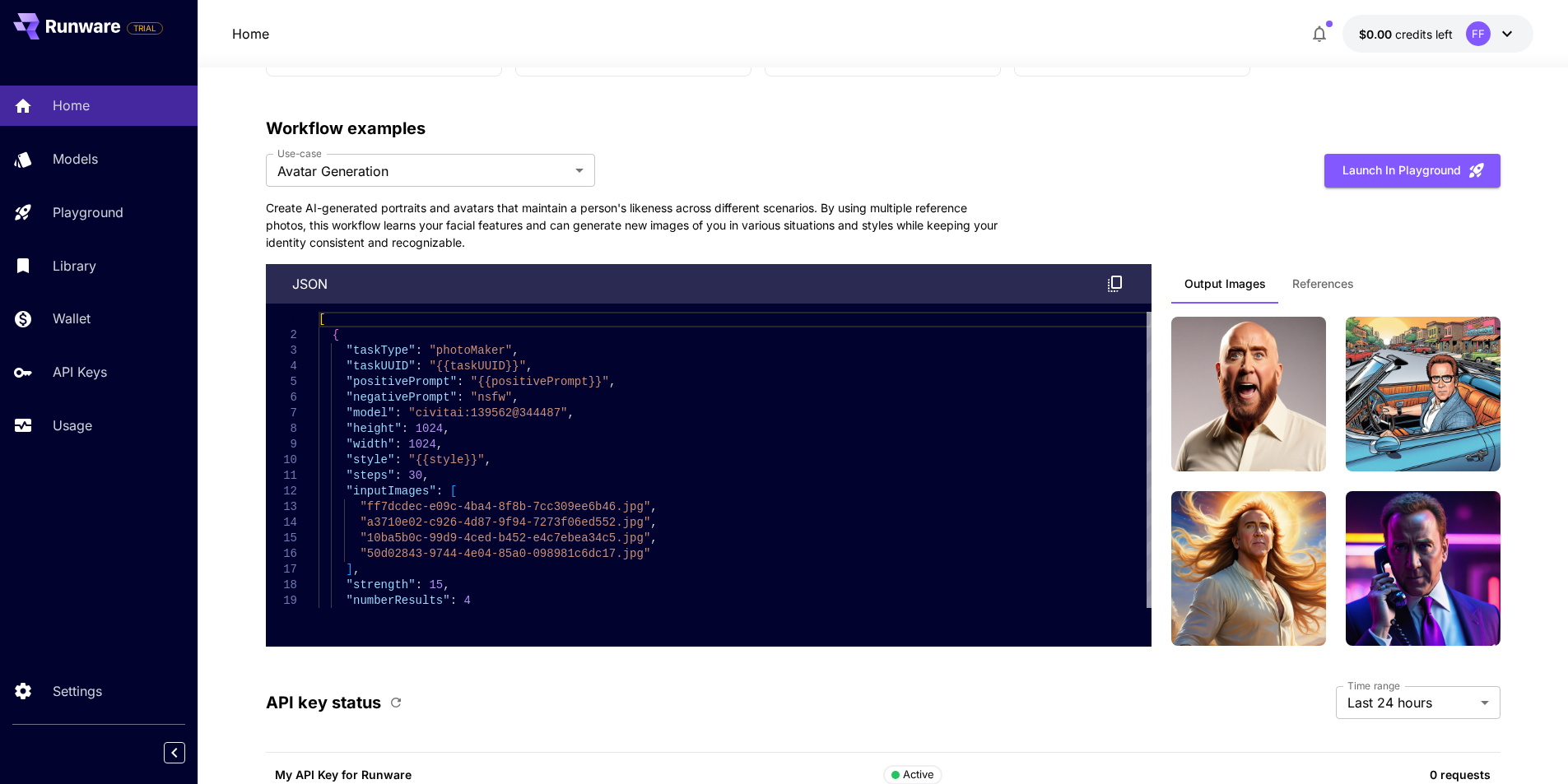
click at [480, 194] on div "**********" at bounding box center [883, 381] width 1234 height 531
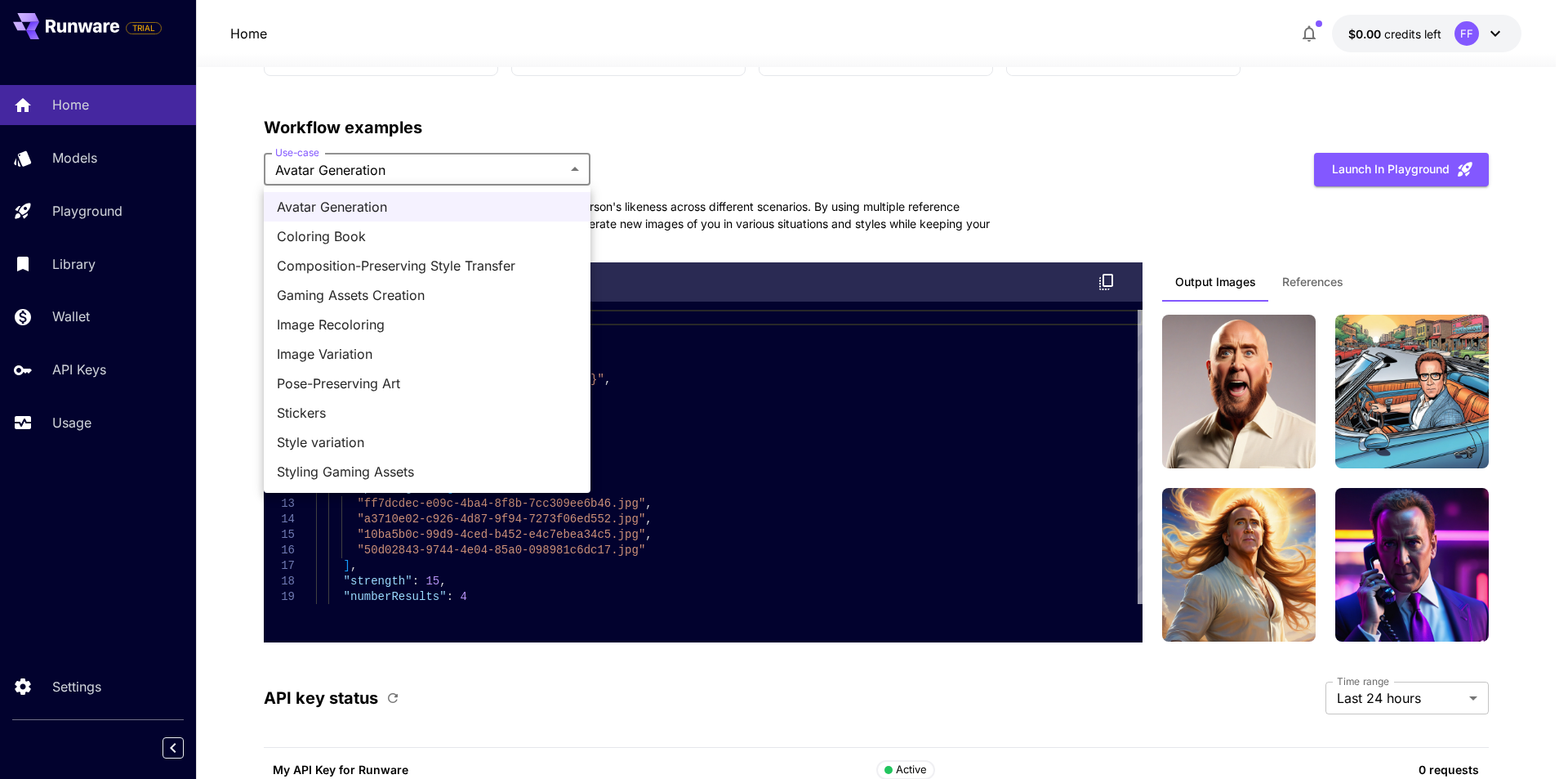
click at [435, 220] on li "Avatar Generation" at bounding box center [427, 207] width 326 height 29
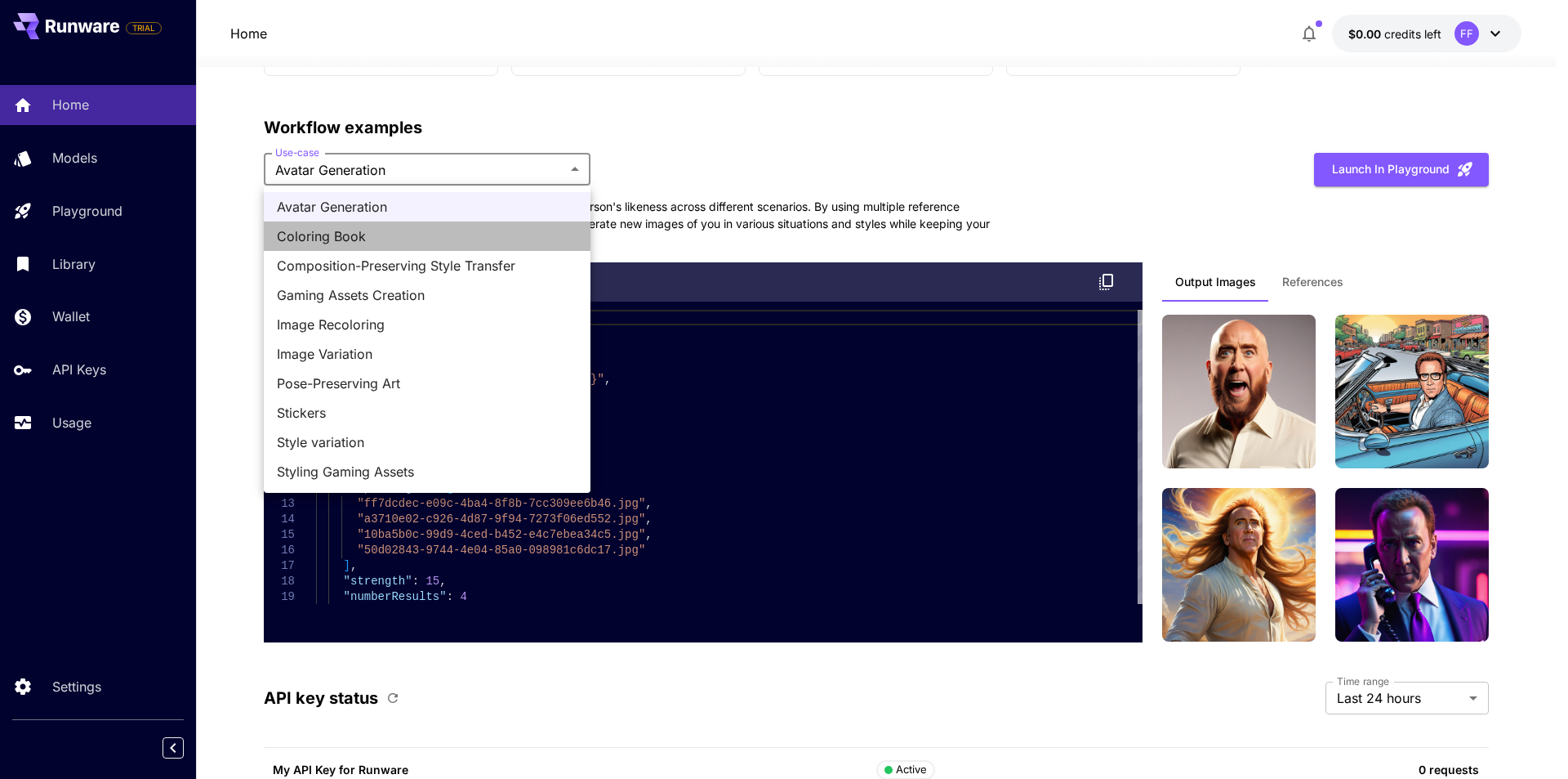
click at [430, 227] on span "Coloring Book" at bounding box center [427, 236] width 300 height 19
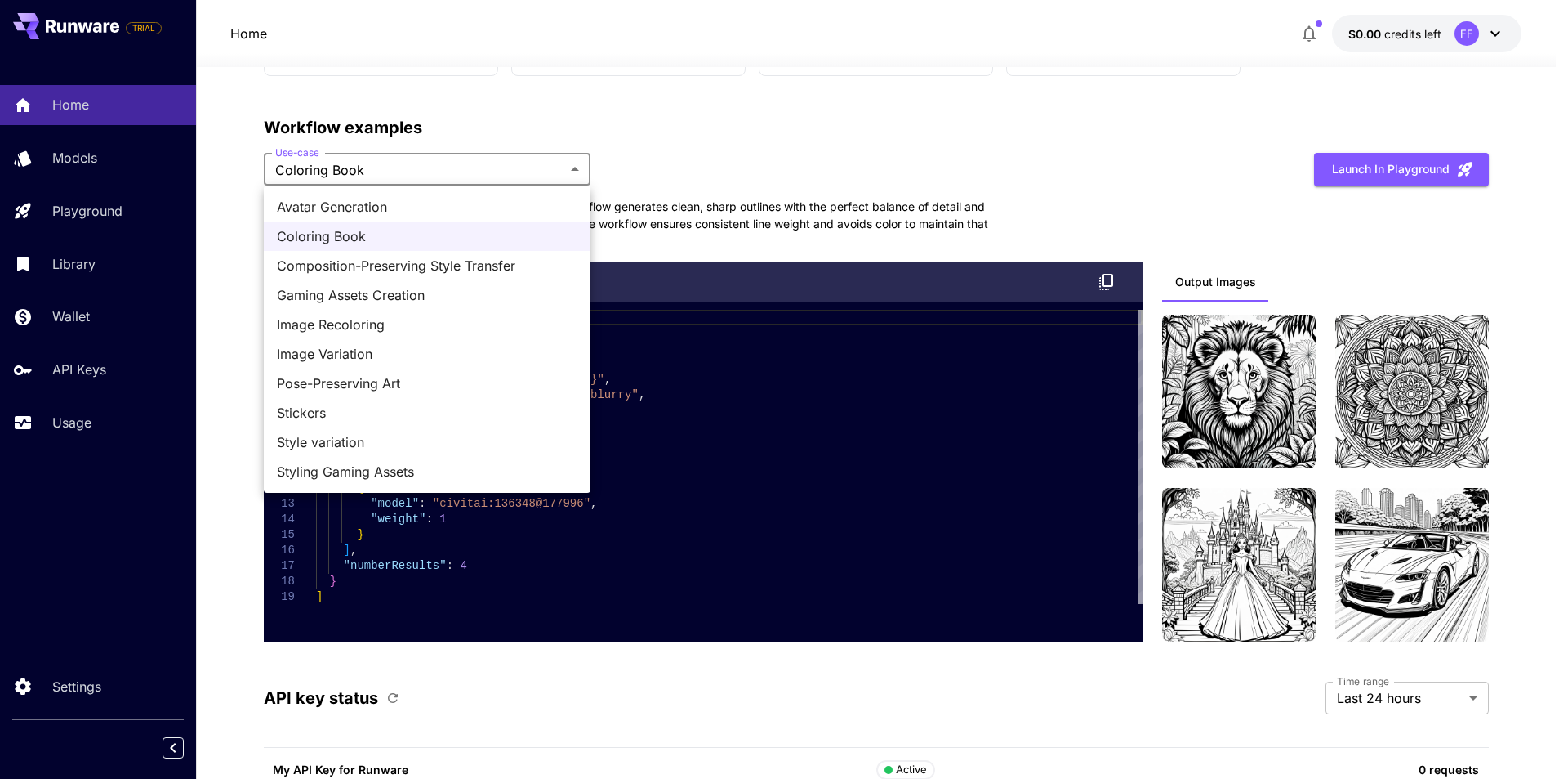
click at [425, 276] on li "Composition-Preserving Style Transfer" at bounding box center [427, 265] width 326 height 29
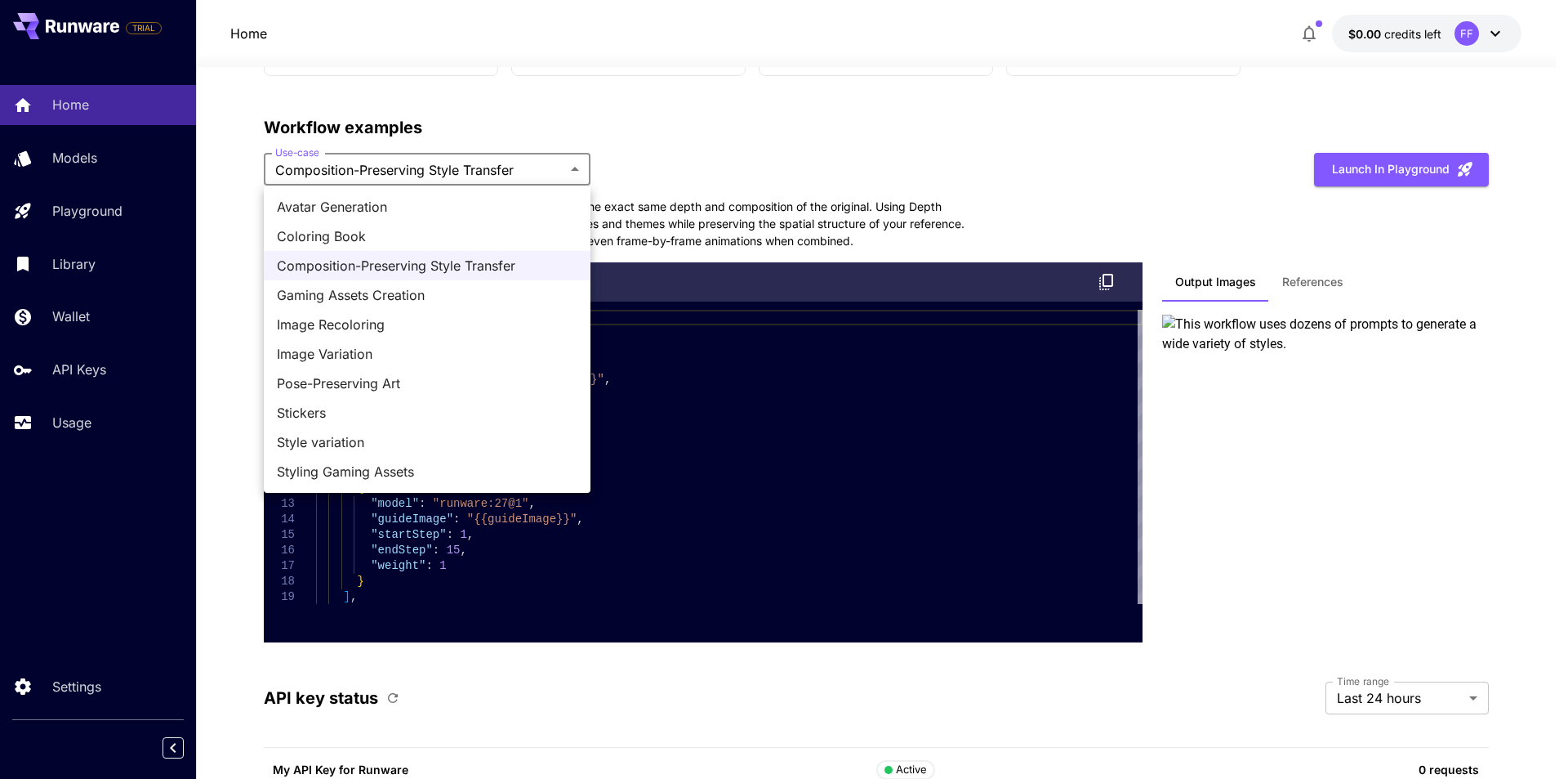
drag, startPoint x: 455, startPoint y: 237, endPoint x: 437, endPoint y: 294, distance: 59.8
click at [437, 294] on ul "Avatar Generation Coloring Book Composition-Preserving Style Transfer Gaming As…" at bounding box center [427, 338] width 326 height 307
click at [437, 294] on span "Gaming Assets Creation" at bounding box center [427, 294] width 300 height 19
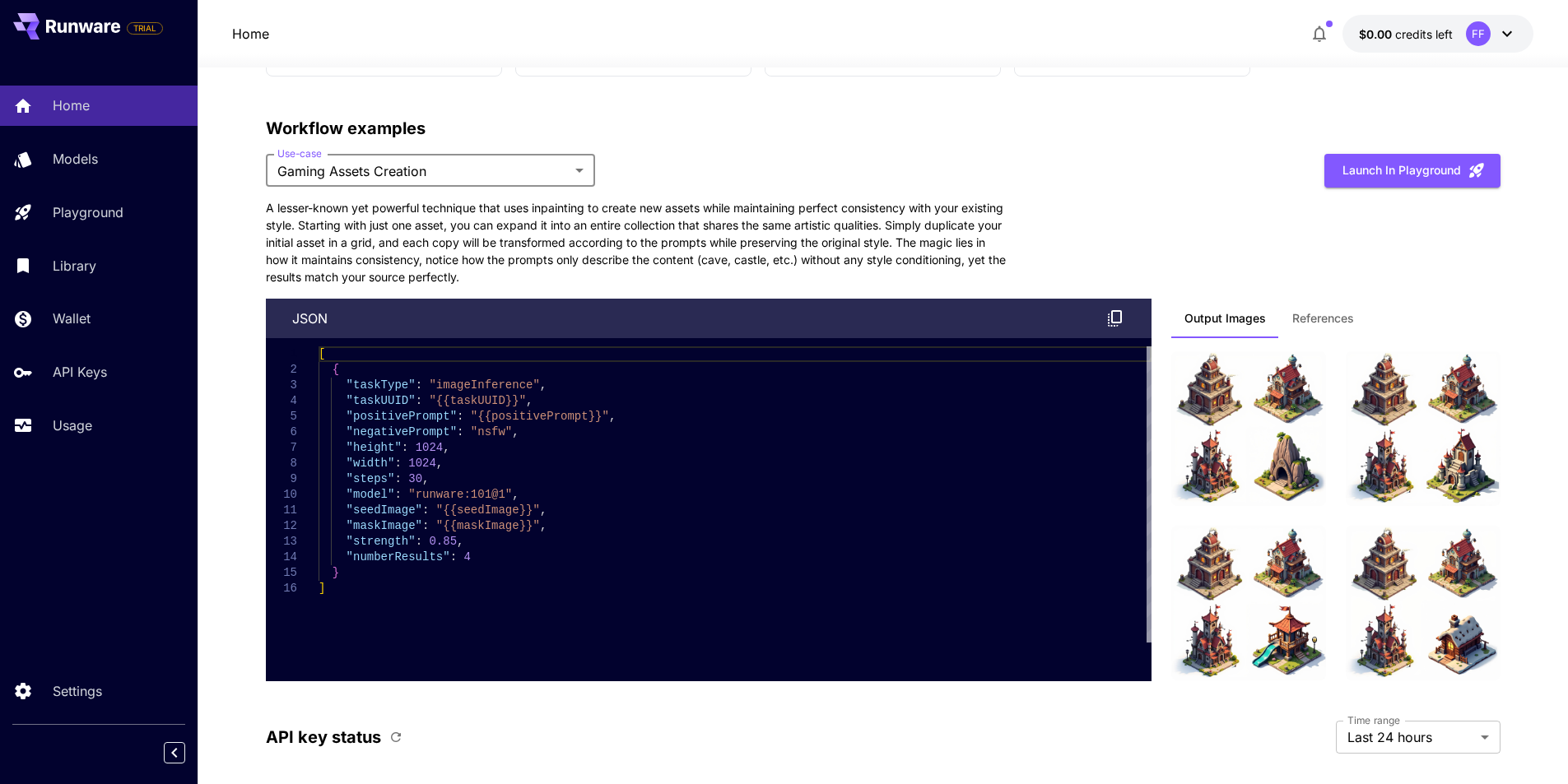
click at [460, 188] on div "**********" at bounding box center [883, 398] width 1234 height 565
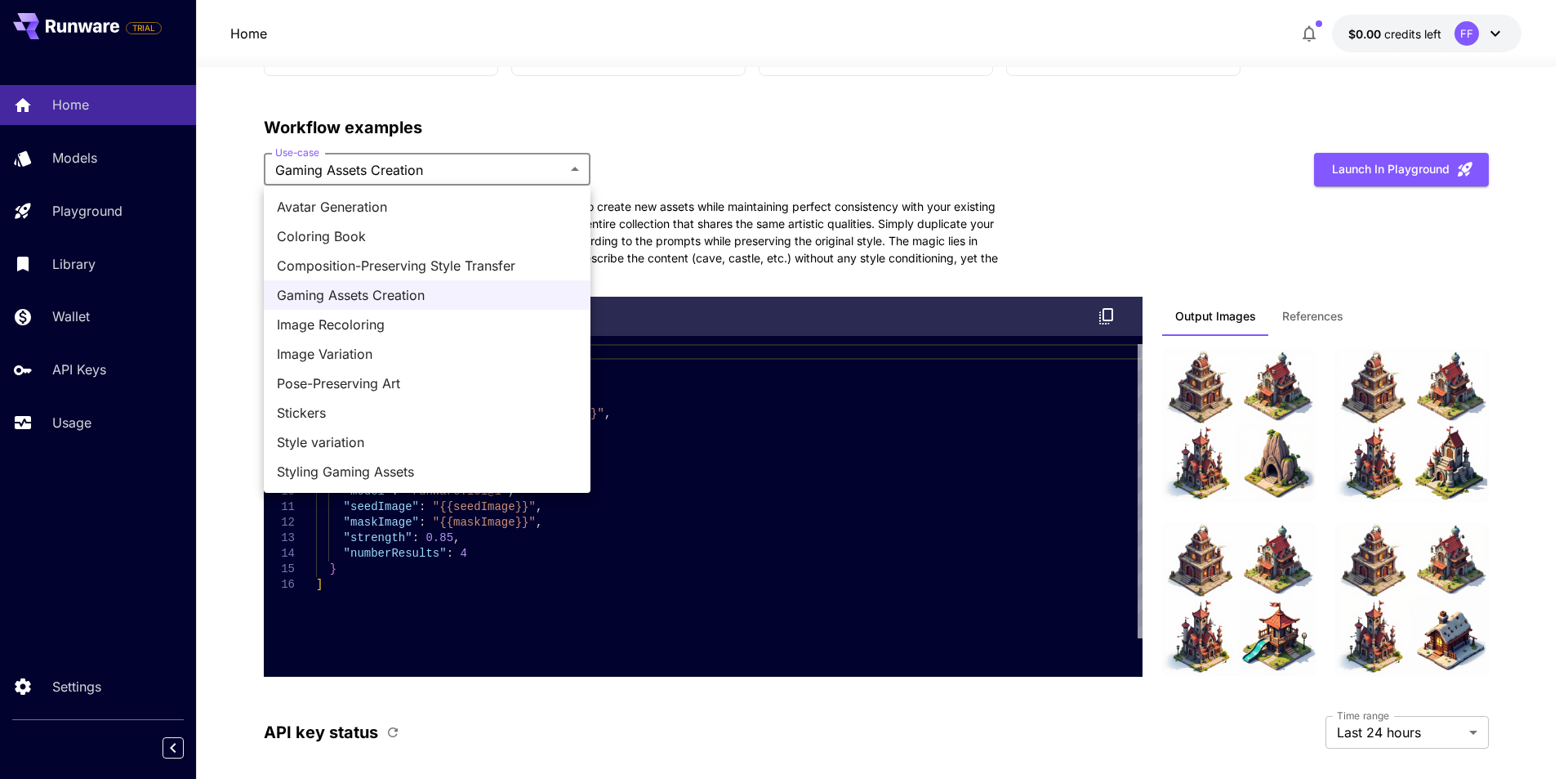
click at [382, 330] on span "Image Recoloring" at bounding box center [427, 325] width 300 height 19
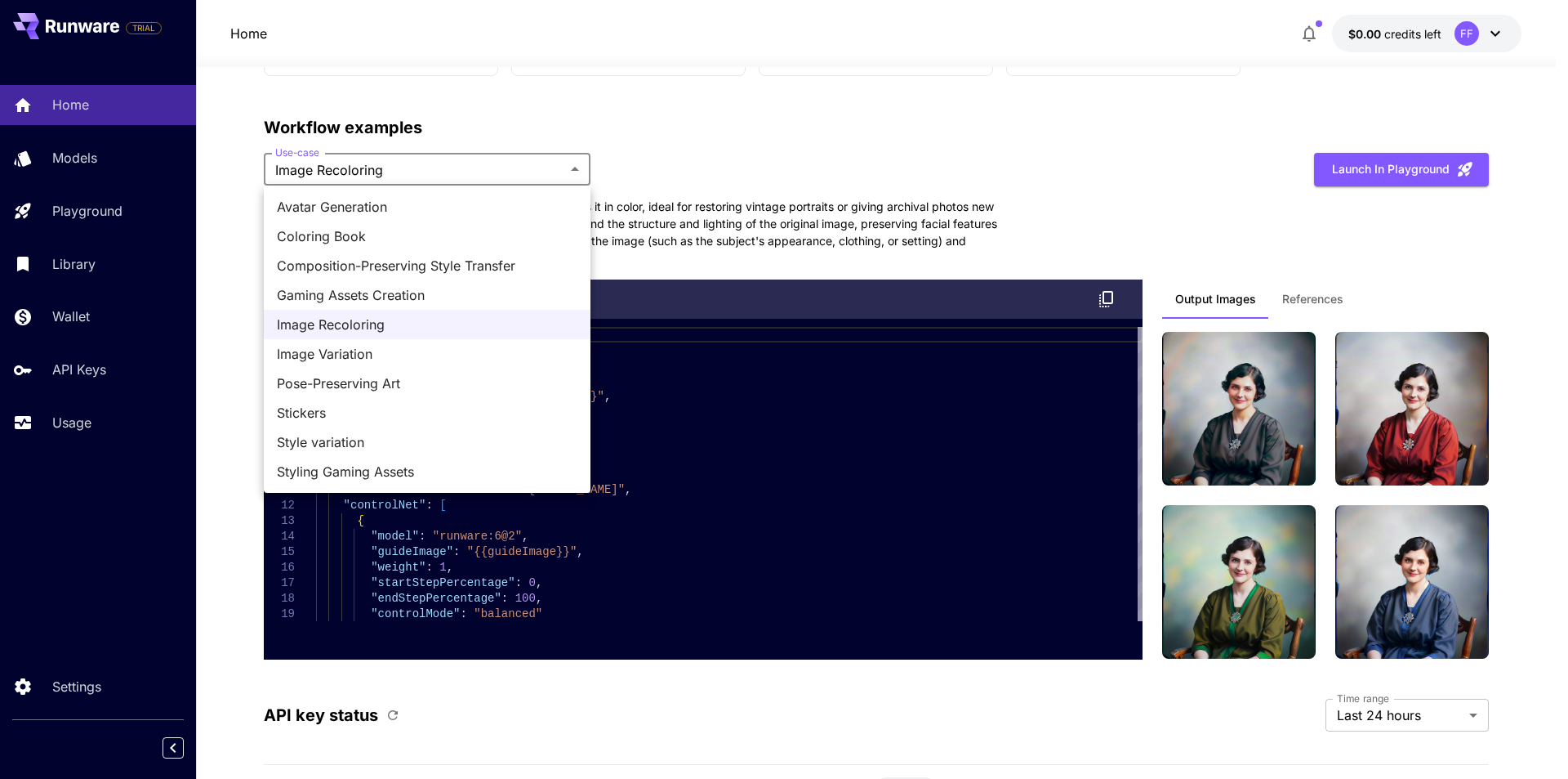
click at [391, 350] on span "Image Variation" at bounding box center [427, 354] width 300 height 19
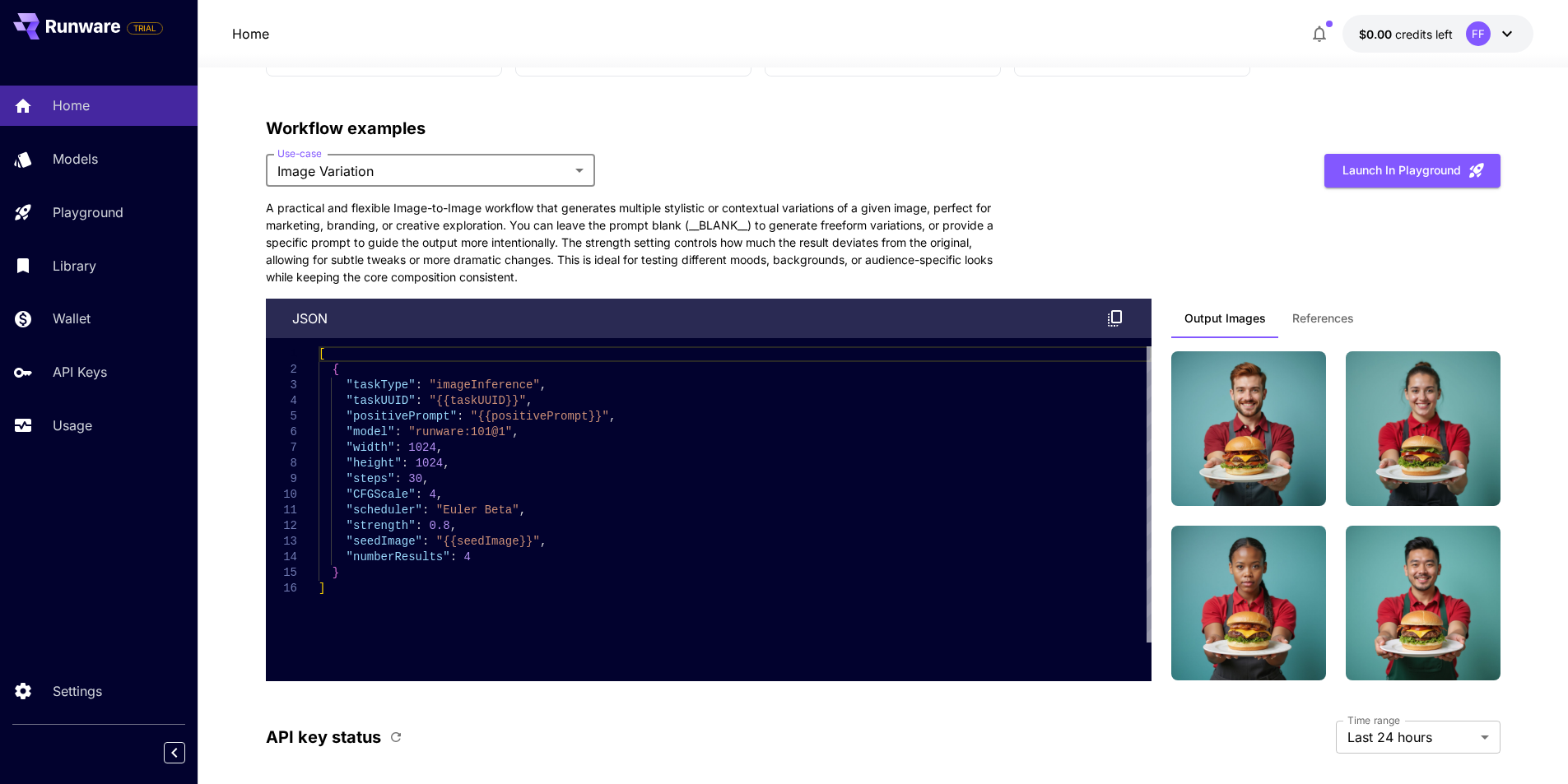
click at [1283, 315] on button "References" at bounding box center [1323, 318] width 88 height 39
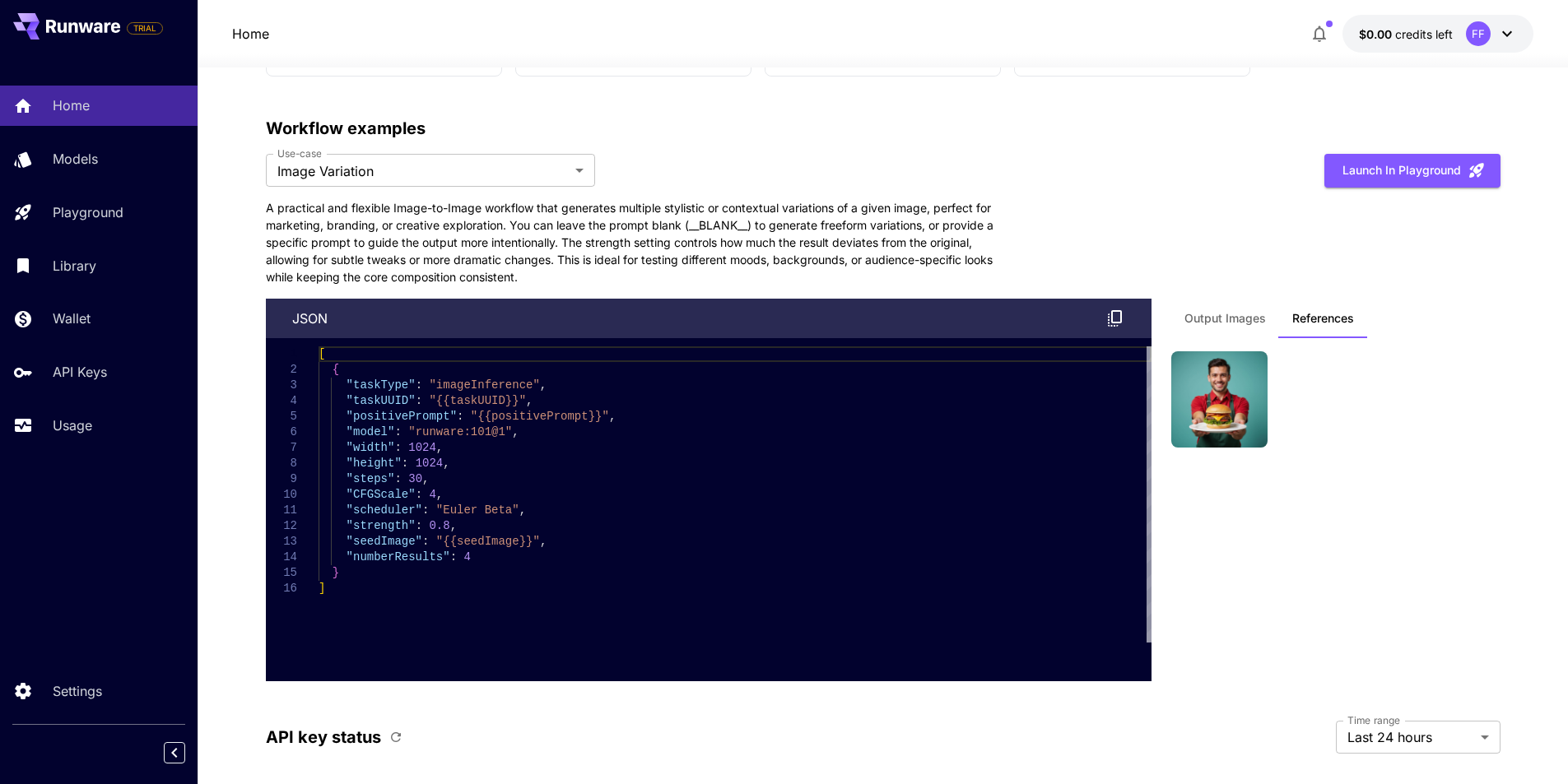
click at [1233, 322] on span "Output Images" at bounding box center [1224, 318] width 81 height 15
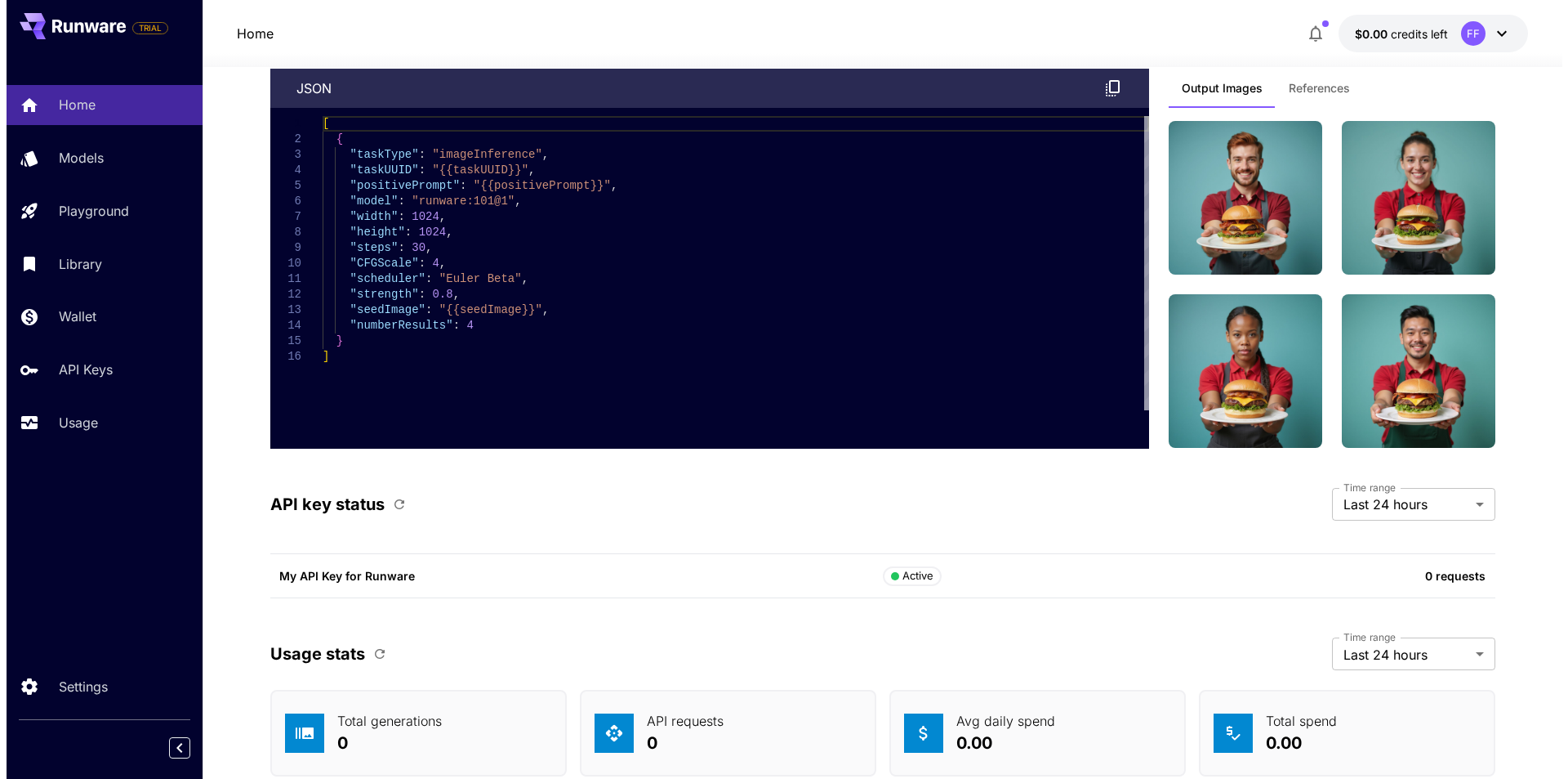
scroll to position [2809, 0]
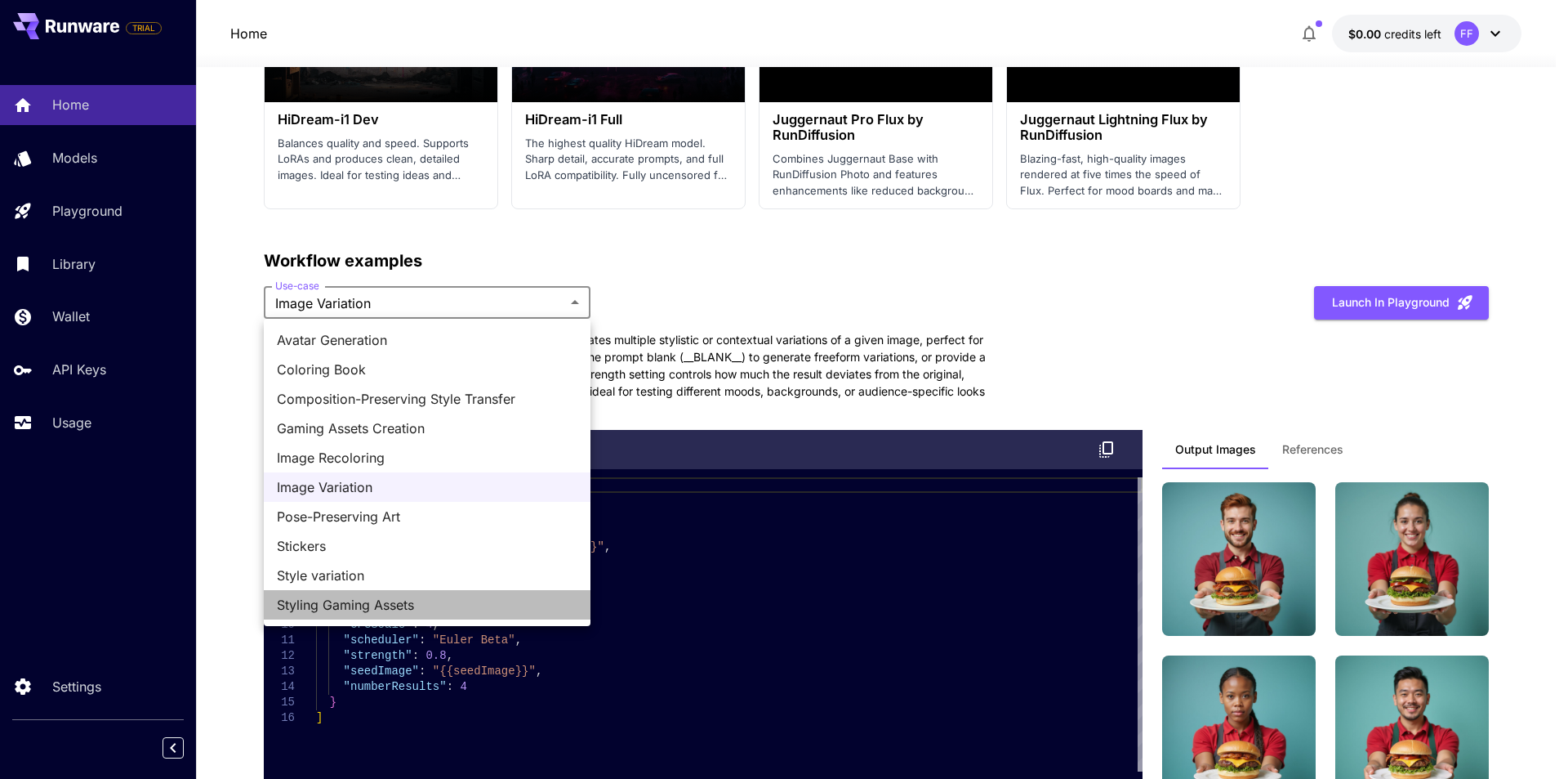
click at [357, 598] on span "Styling Gaming Assets" at bounding box center [427, 604] width 300 height 19
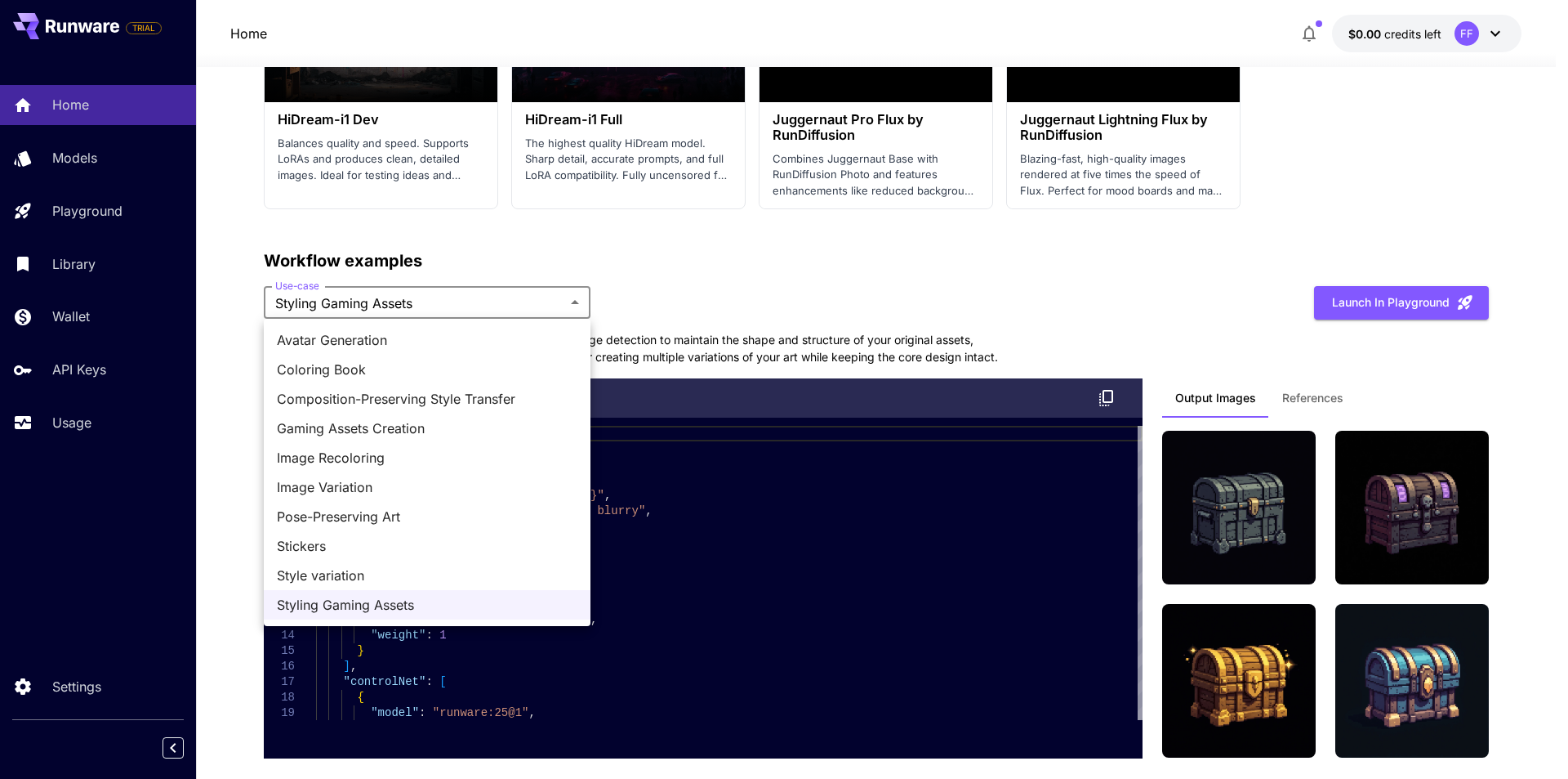
click at [344, 577] on span "Style variation" at bounding box center [427, 575] width 300 height 19
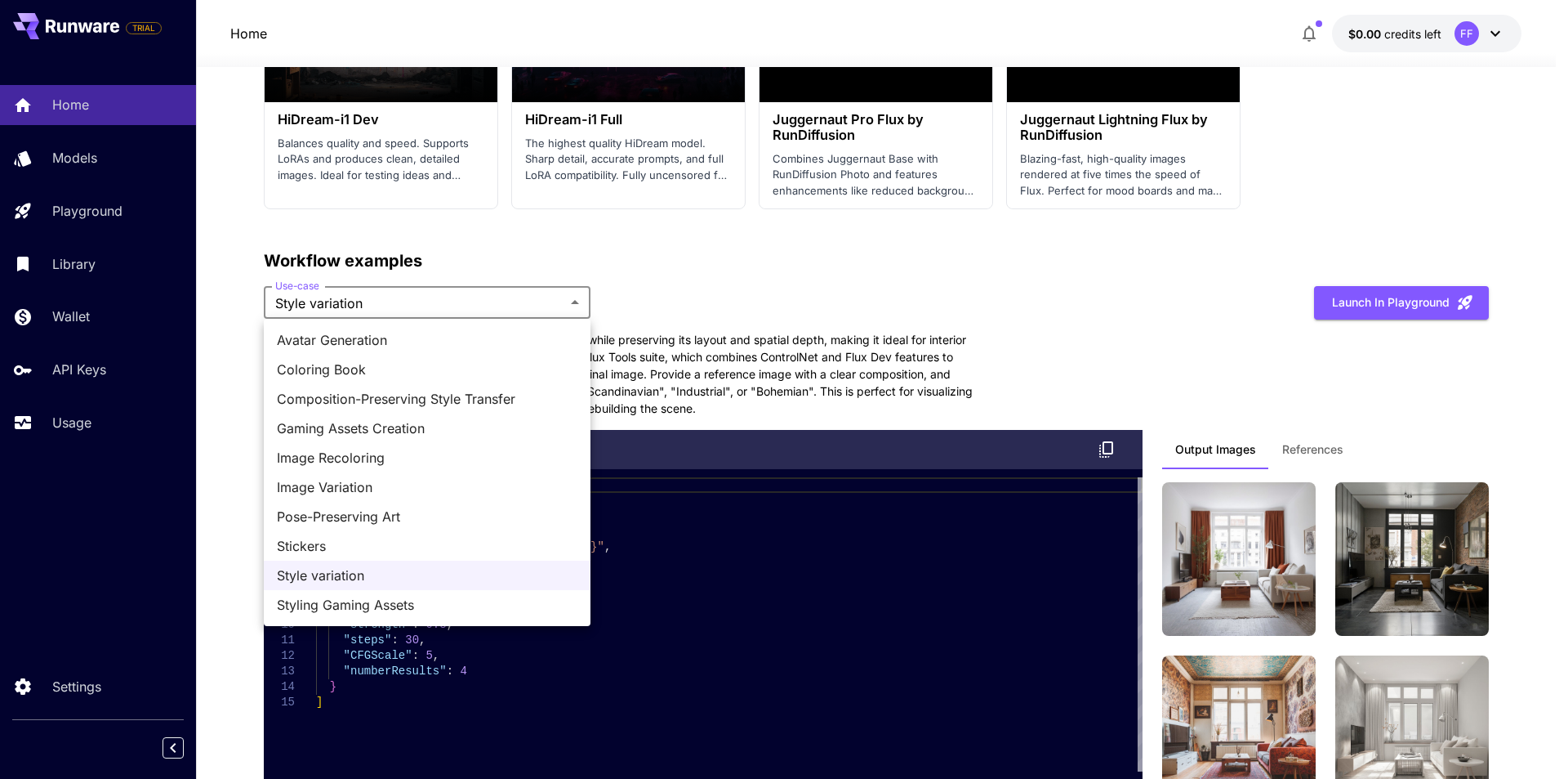
click at [371, 557] on li "Stickers" at bounding box center [427, 546] width 326 height 29
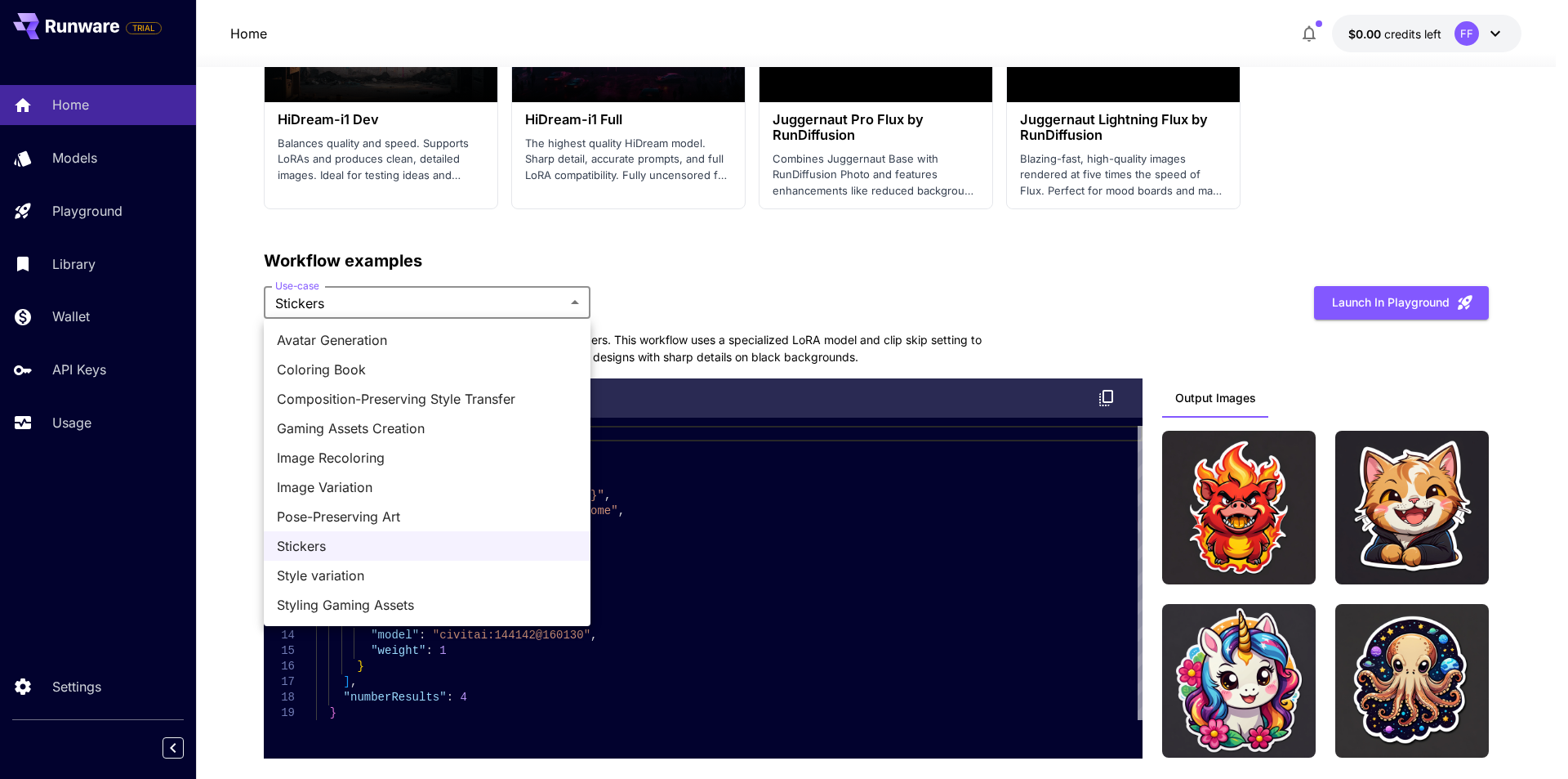
click at [334, 512] on span "Pose-Preserving Art" at bounding box center [427, 517] width 300 height 19
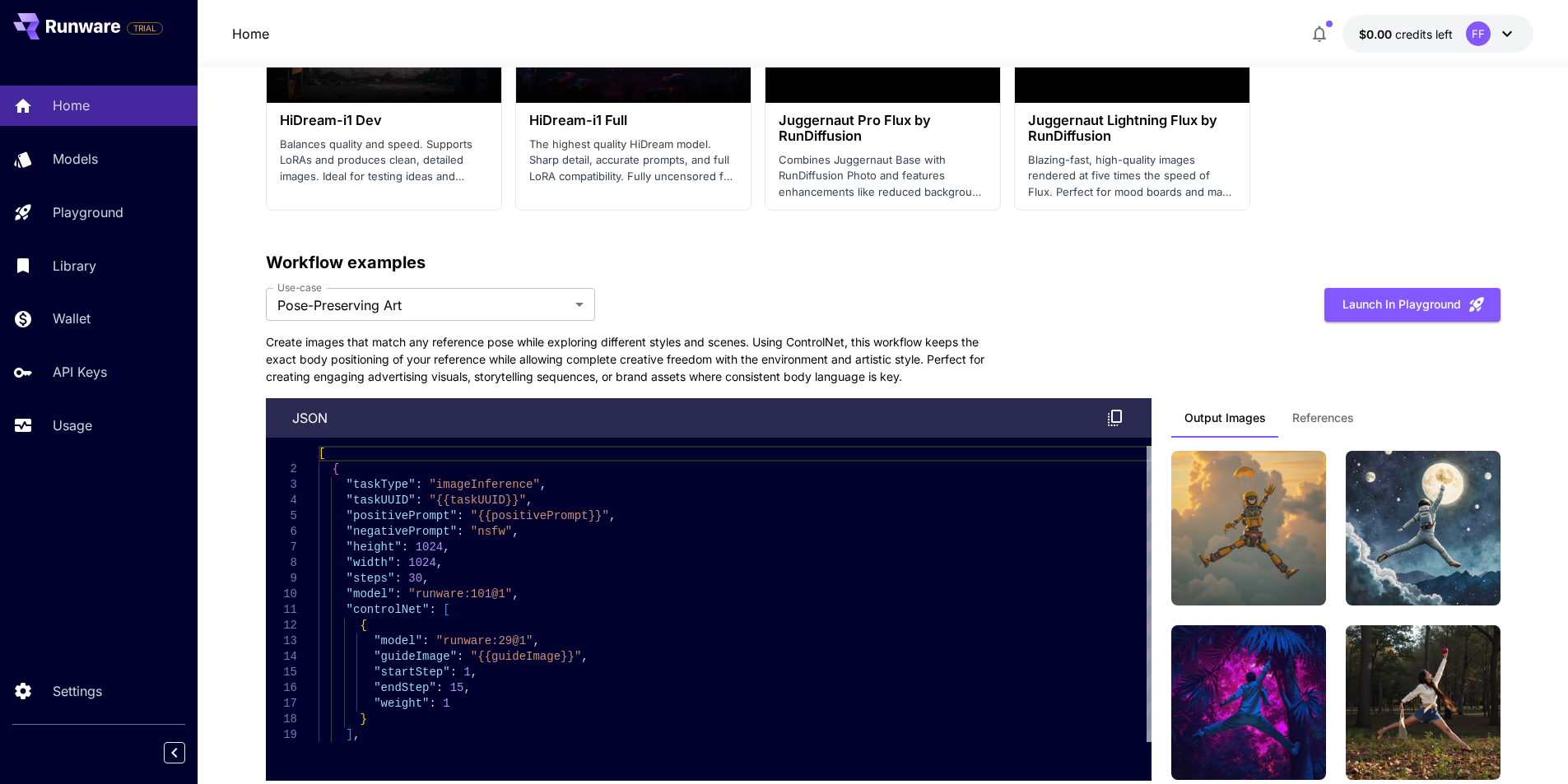
click at [411, 334] on p "Create images that match any reference pose while exploring different styles an…" at bounding box center [636, 358] width 740 height 52
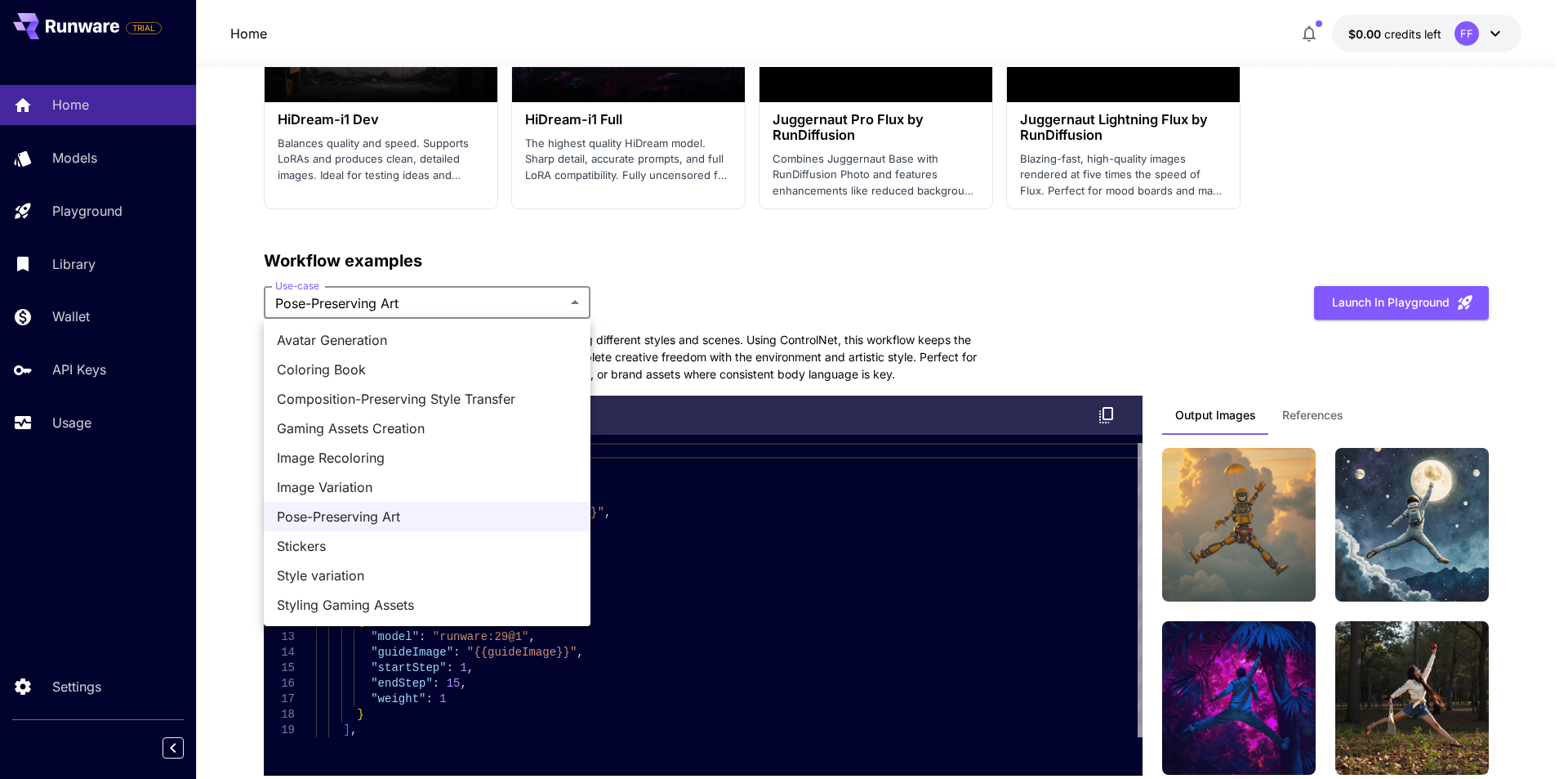
click at [366, 460] on span "Image Recoloring" at bounding box center [427, 457] width 300 height 19
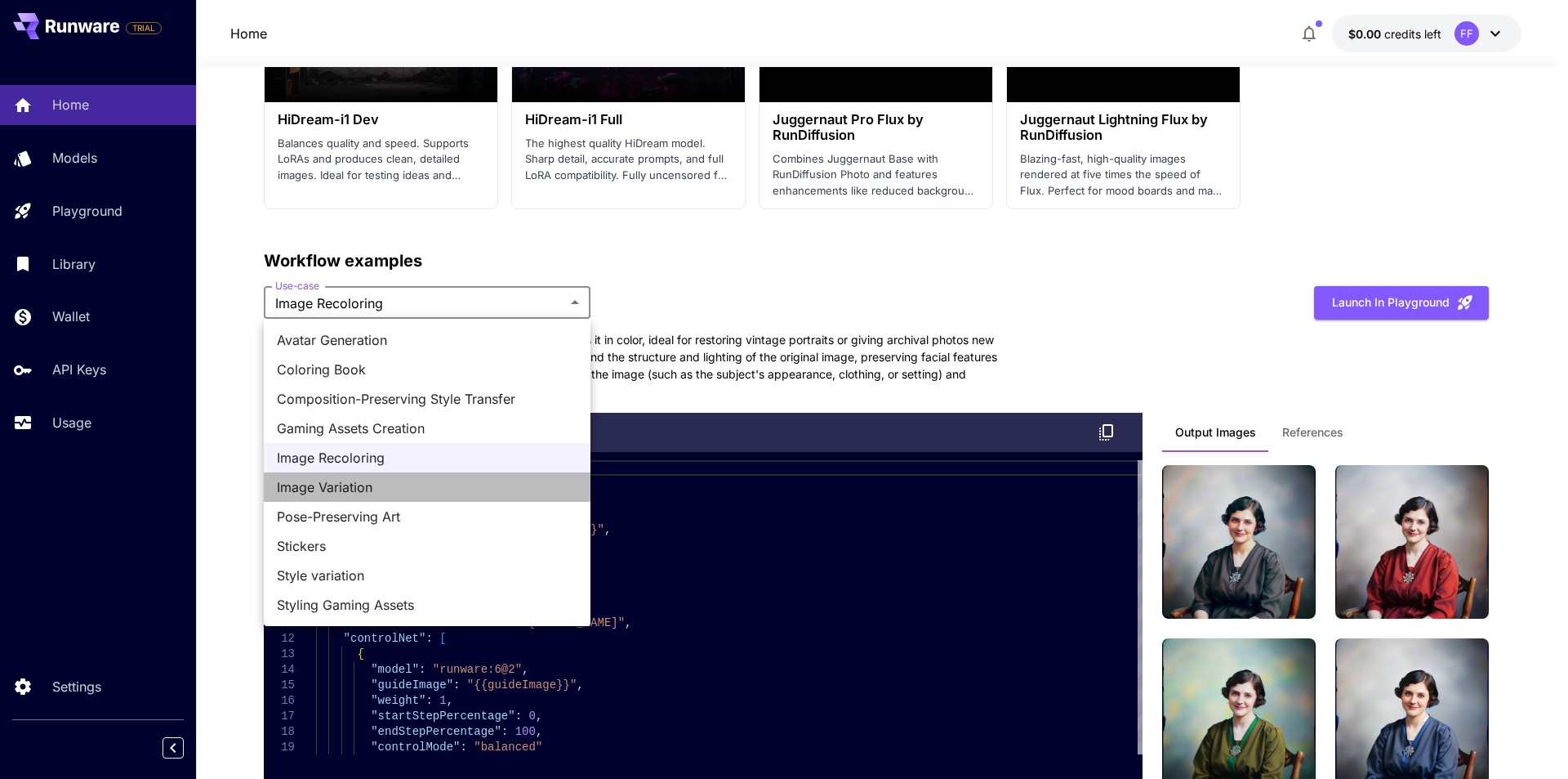
click at [345, 482] on span "Image Variation" at bounding box center [427, 487] width 300 height 19
type input "**********"
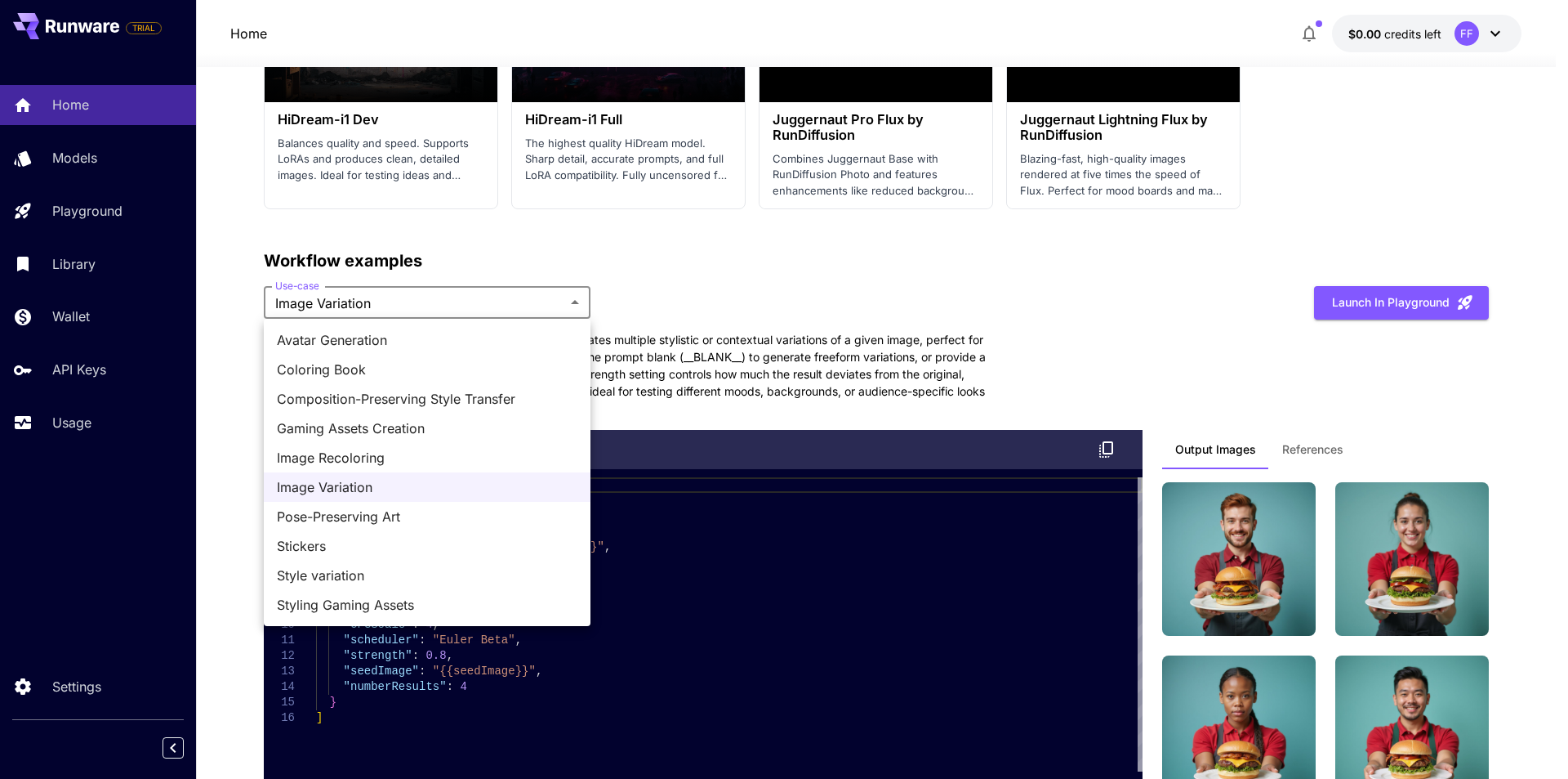
drag, startPoint x: 480, startPoint y: 292, endPoint x: 437, endPoint y: 310, distance: 46.6
click at [846, 320] on div at bounding box center [784, 389] width 1568 height 779
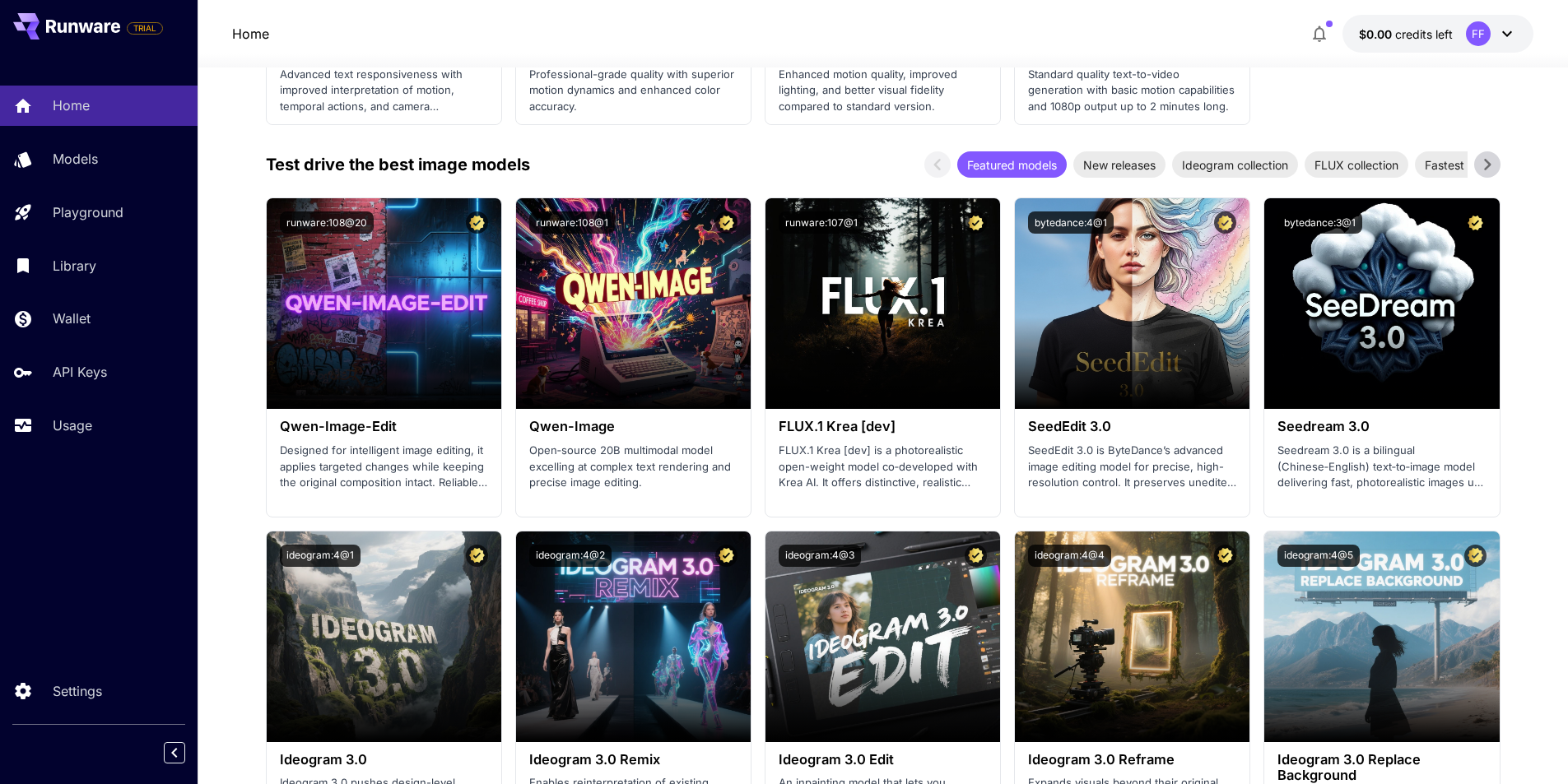
scroll to position [1100, 0]
